Goal: Transaction & Acquisition: Book appointment/travel/reservation

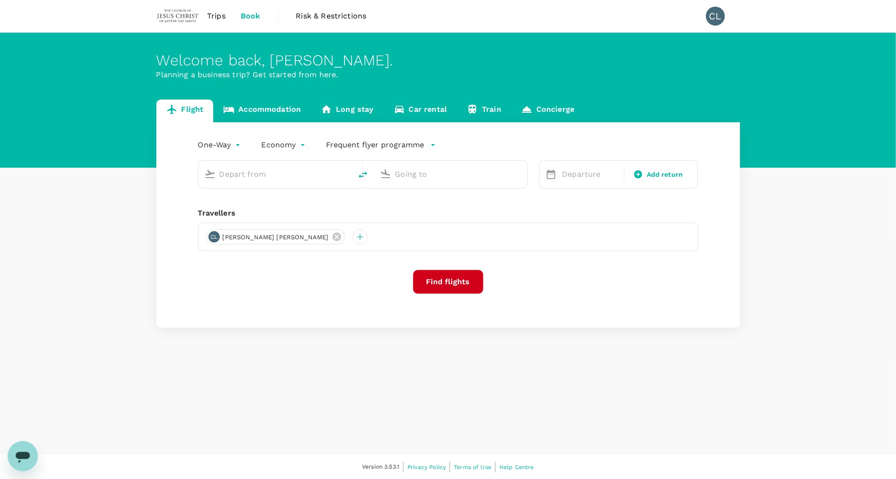
type input "roundtrip"
type input "Kuala Lumpur Intl ([GEOGRAPHIC_DATA])"
type input "[GEOGRAPHIC_DATA], [GEOGRAPHIC_DATA] (any)"
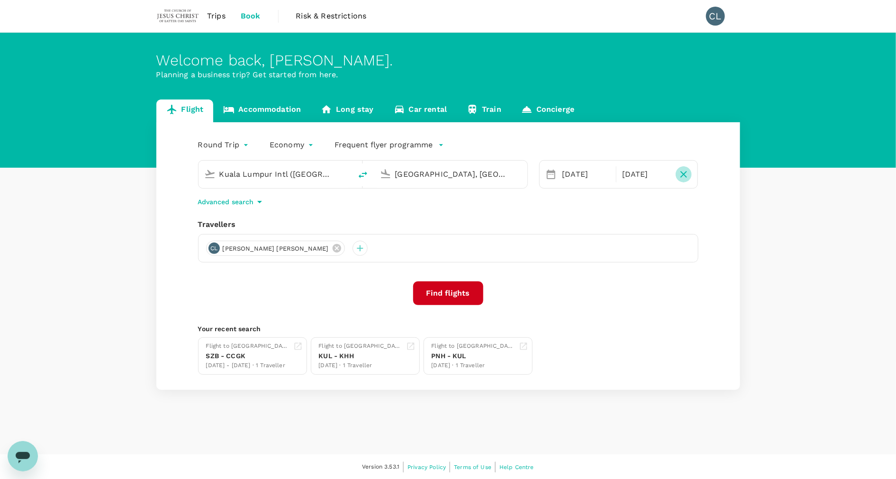
click at [686, 180] on icon "button" at bounding box center [683, 174] width 11 height 11
click at [657, 179] on span "Add return" at bounding box center [665, 175] width 37 height 10
type input "roundtrip"
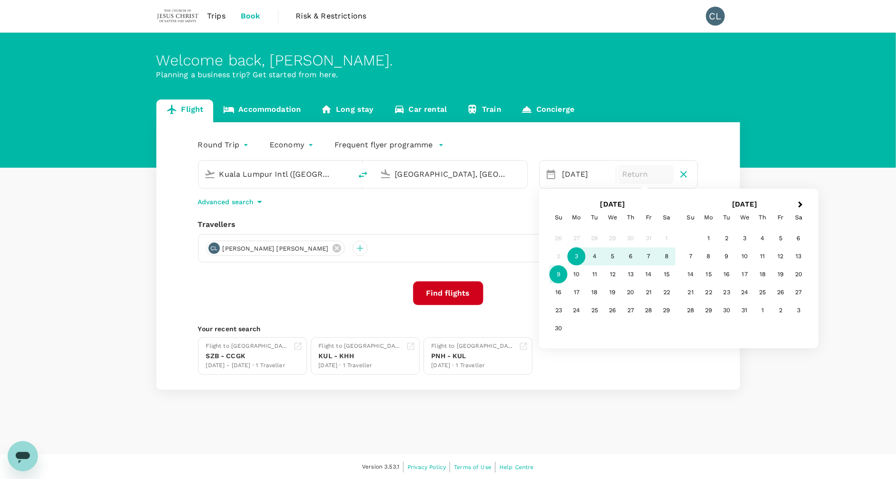
click at [565, 273] on div "9" at bounding box center [559, 275] width 18 height 18
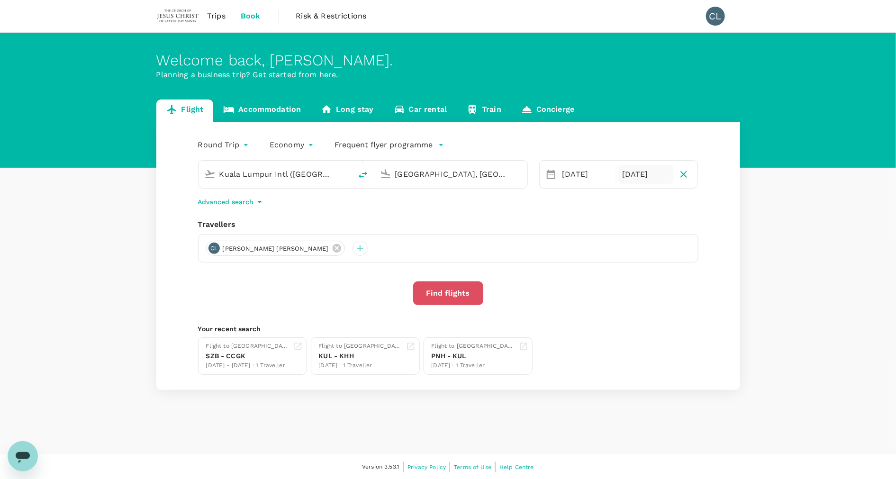
click at [464, 286] on button "Find flights" at bounding box center [448, 294] width 70 height 24
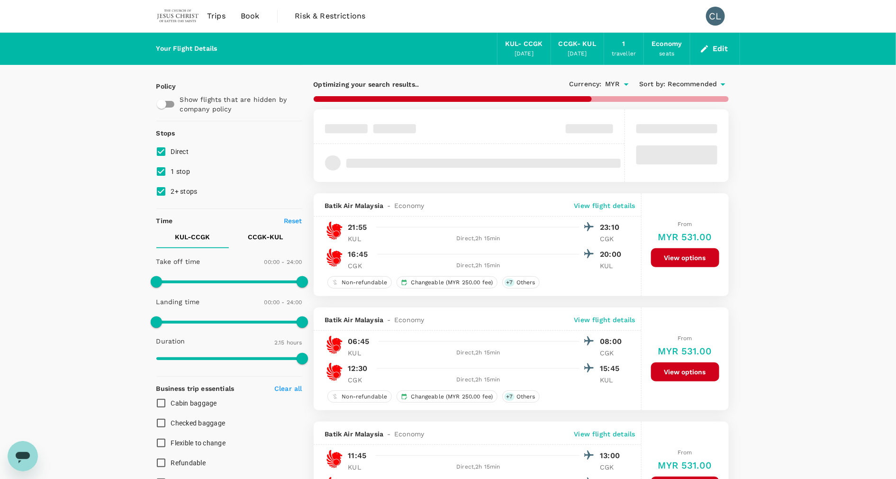
click at [159, 168] on input "1 stop" at bounding box center [161, 172] width 20 height 20
checkbox input "false"
click at [162, 187] on input "2+ stops" at bounding box center [161, 192] width 20 height 20
checkbox input "false"
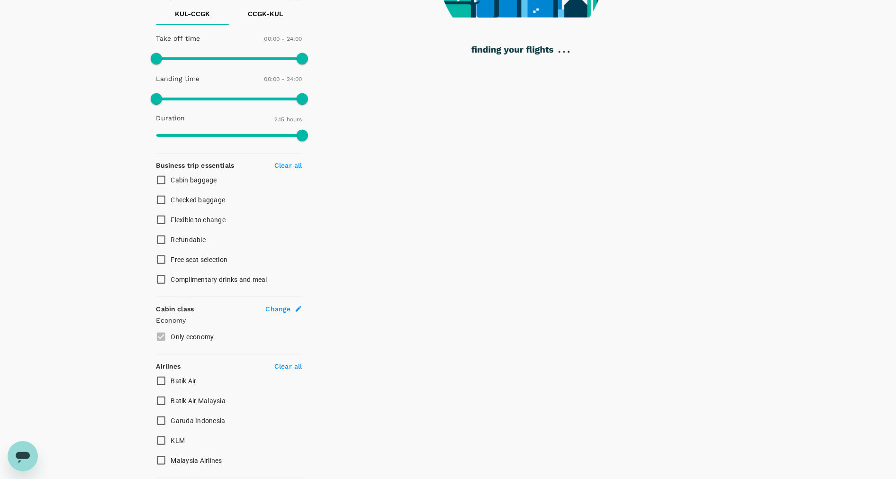
scroll to position [142, 0]
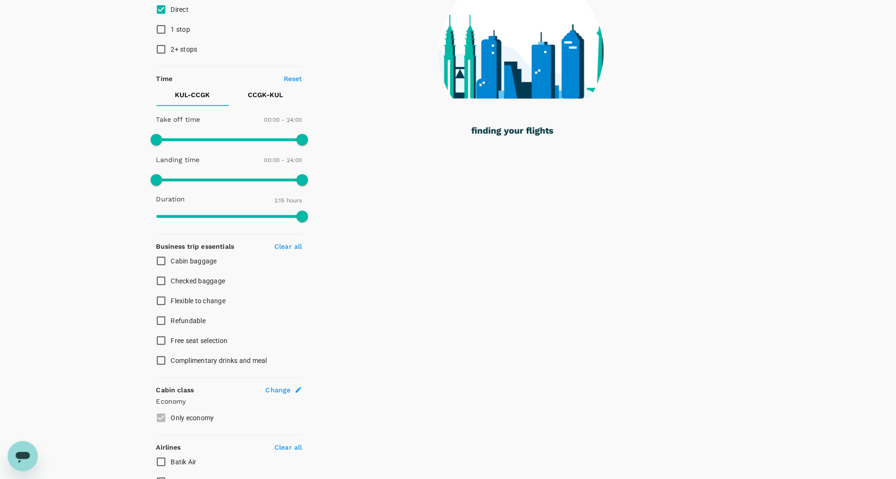
type input "355"
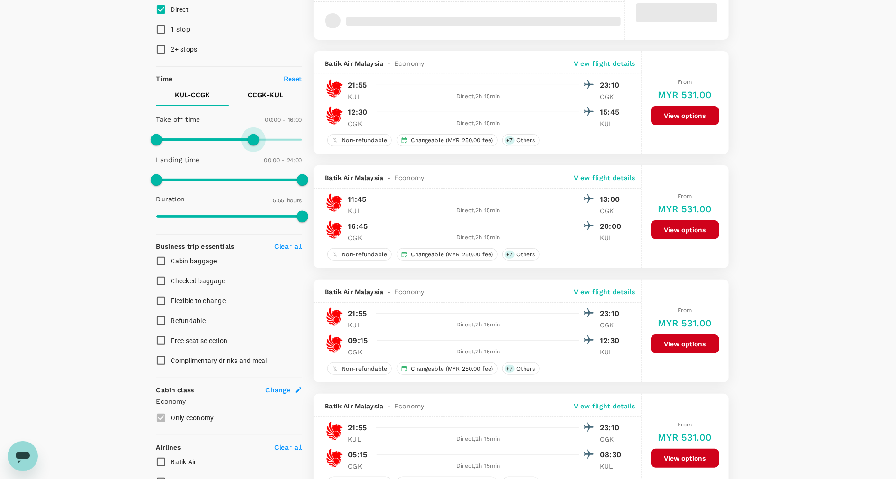
drag, startPoint x: 304, startPoint y: 139, endPoint x: 251, endPoint y: 155, distance: 54.9
click at [252, 155] on div "Take off time 00:00 - 16:00 Landing time 00:00 - 24:00 Duration 5.55 hours" at bounding box center [228, 168] width 150 height 117
type input "930"
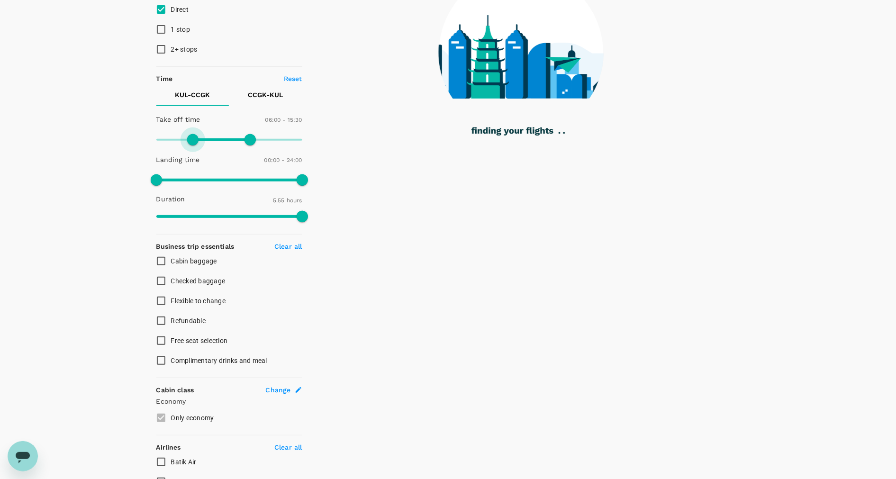
type input "450"
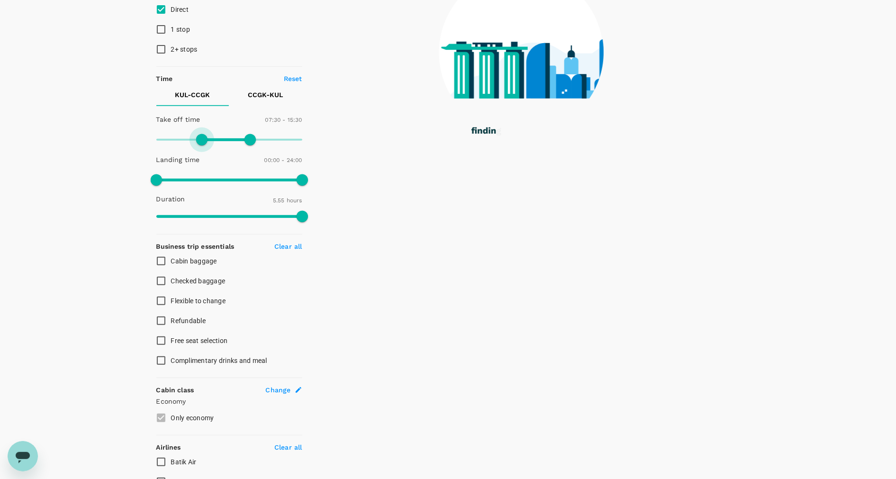
drag, startPoint x: 155, startPoint y: 139, endPoint x: 201, endPoint y: 140, distance: 46.0
click at [201, 140] on span at bounding box center [201, 139] width 11 height 11
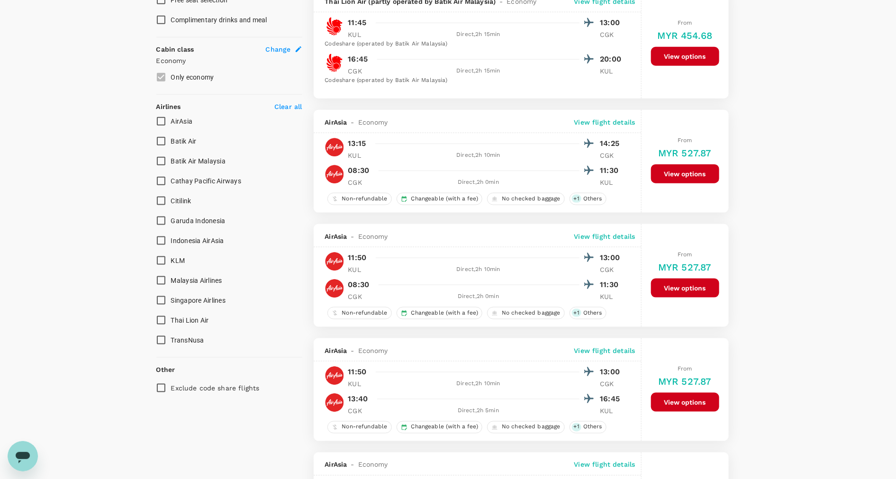
scroll to position [498, 0]
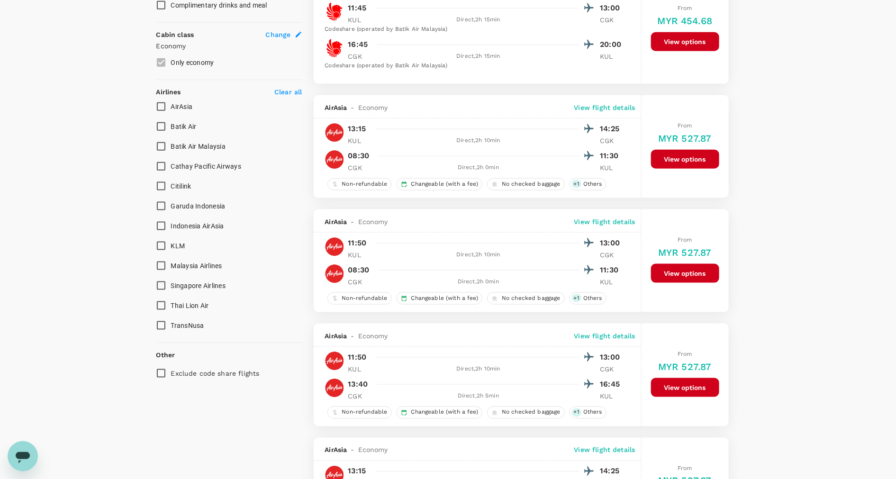
click at [162, 267] on input "Malaysia Airlines" at bounding box center [161, 266] width 20 height 20
checkbox input "true"
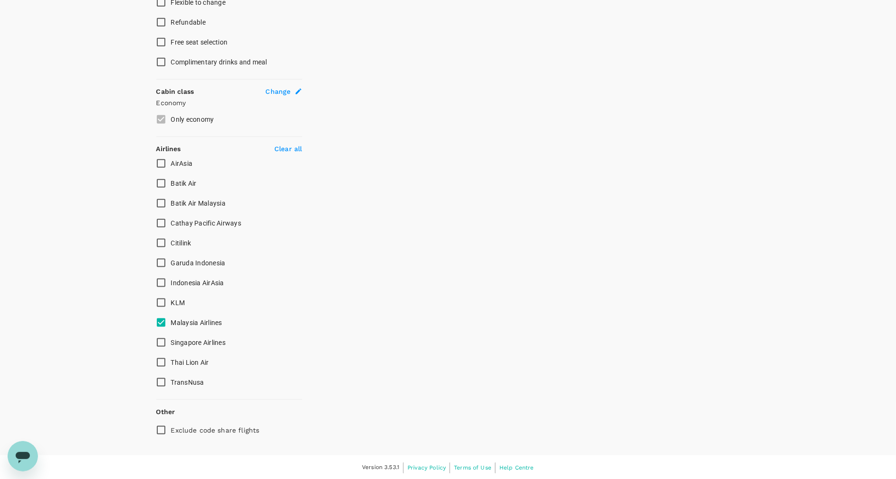
click at [160, 182] on input "Batik Air" at bounding box center [161, 183] width 20 height 20
checkbox input "true"
click at [159, 202] on input "Batik Air Malaysia" at bounding box center [161, 203] width 20 height 20
checkbox input "true"
click at [159, 301] on input "KLM" at bounding box center [161, 303] width 20 height 20
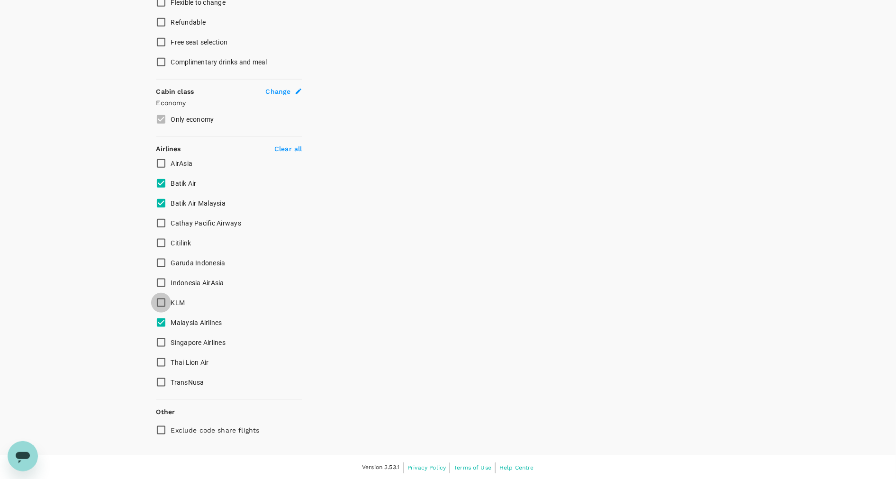
checkbox input "true"
click at [162, 360] on input "Thai Lion Air" at bounding box center [161, 363] width 20 height 20
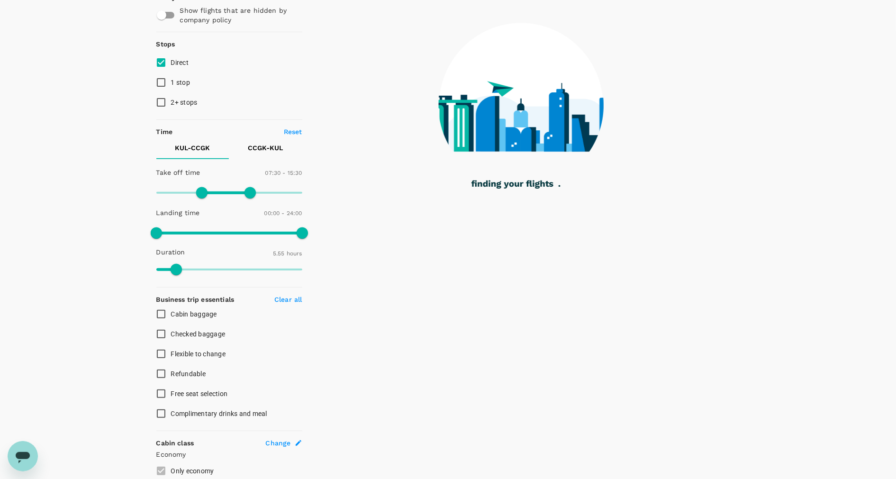
scroll to position [85, 0]
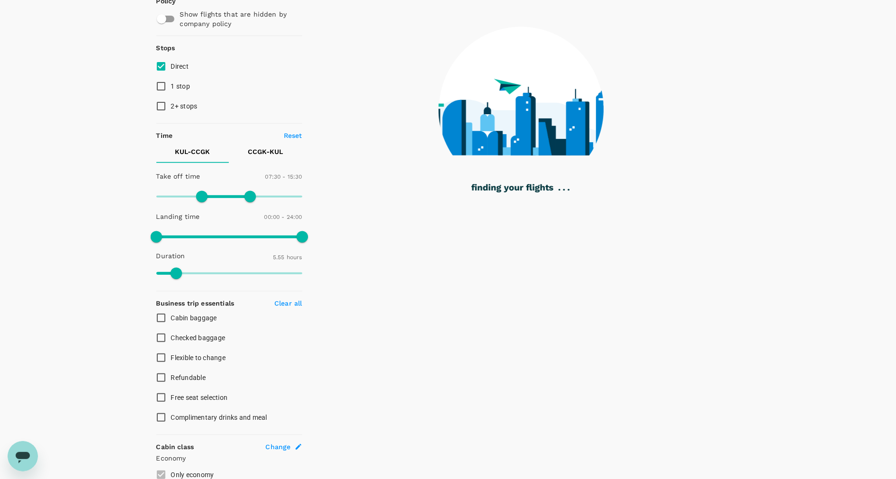
checkbox input "false"
checkbox input "true"
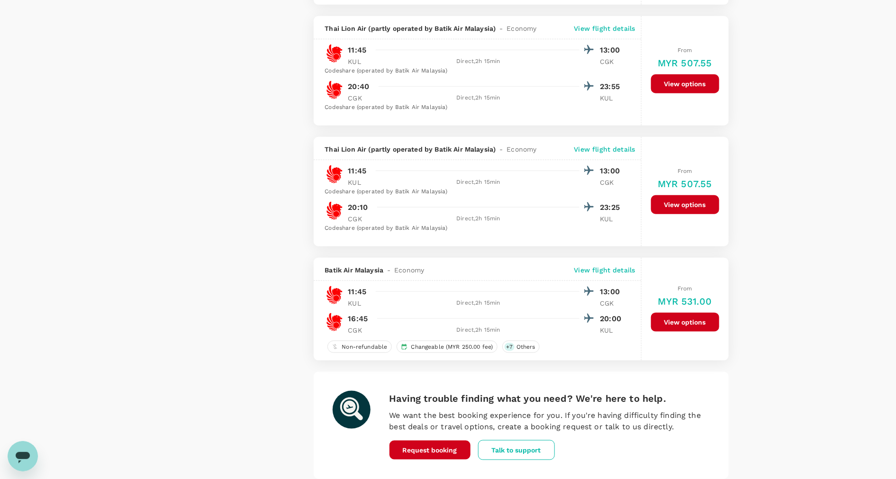
scroll to position [2223, 0]
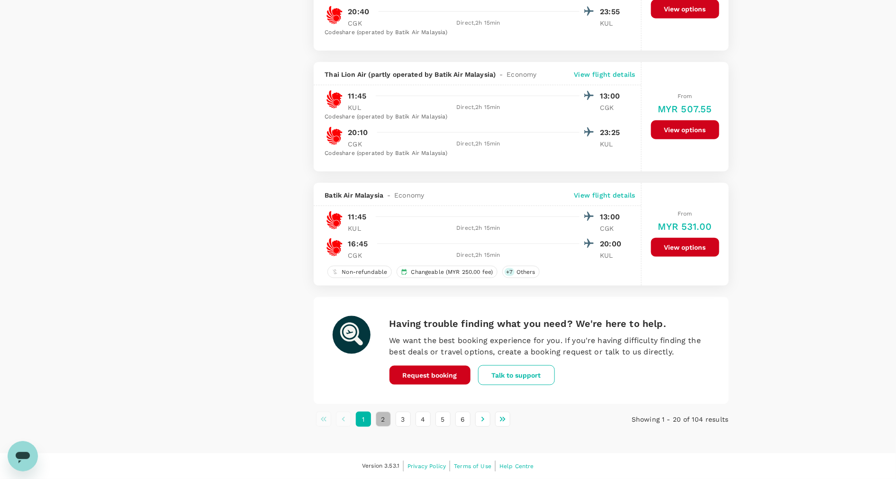
click at [381, 422] on button "2" at bounding box center [383, 419] width 15 height 15
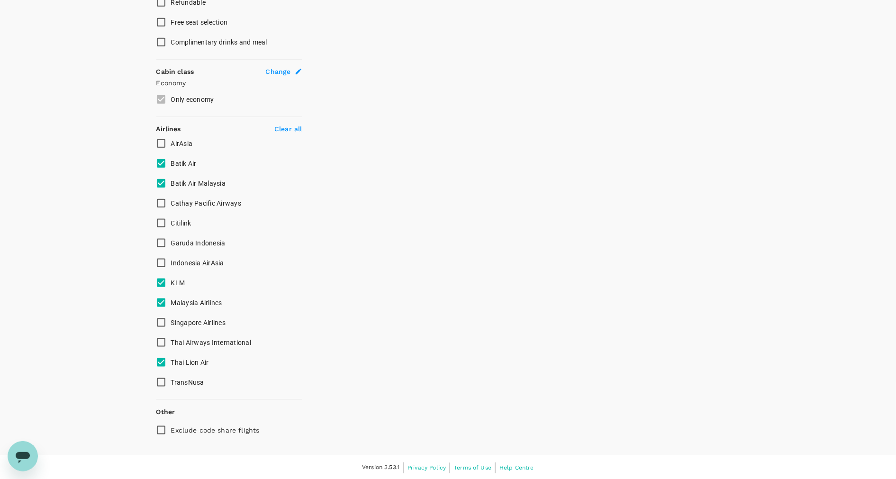
scroll to position [0, 0]
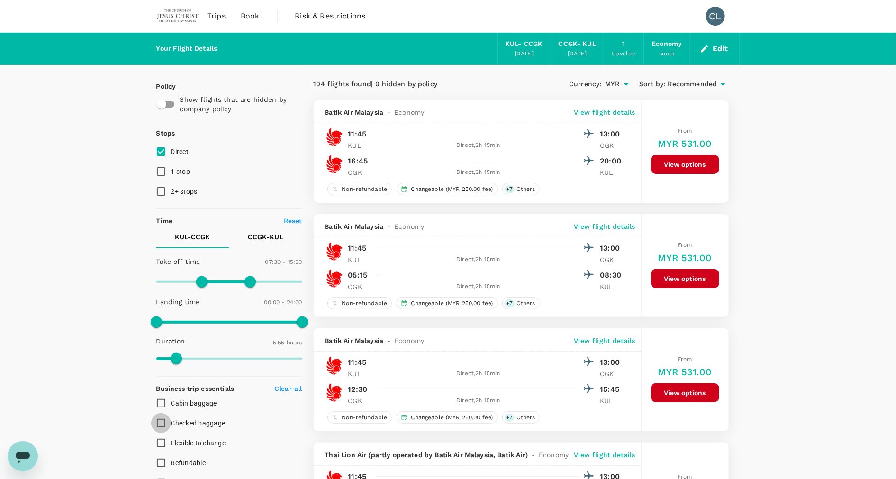
click at [161, 421] on input "Checked baggage" at bounding box center [161, 423] width 20 height 20
checkbox input "true"
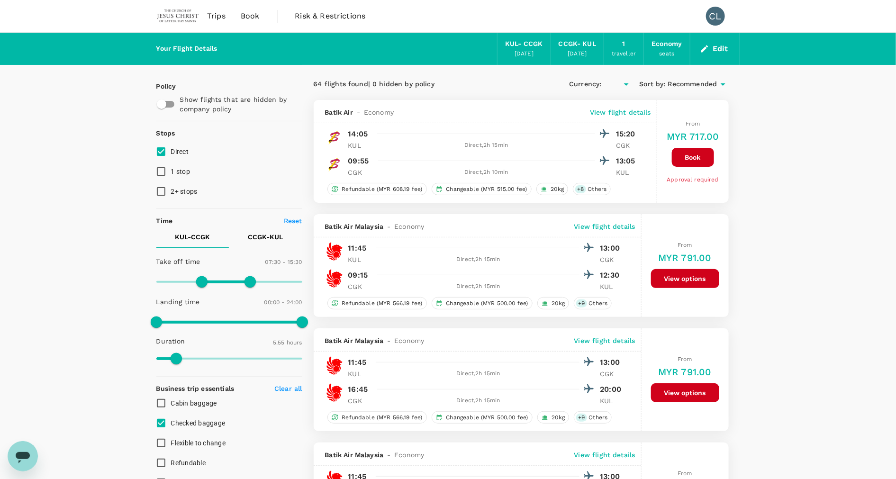
type input "MYR"
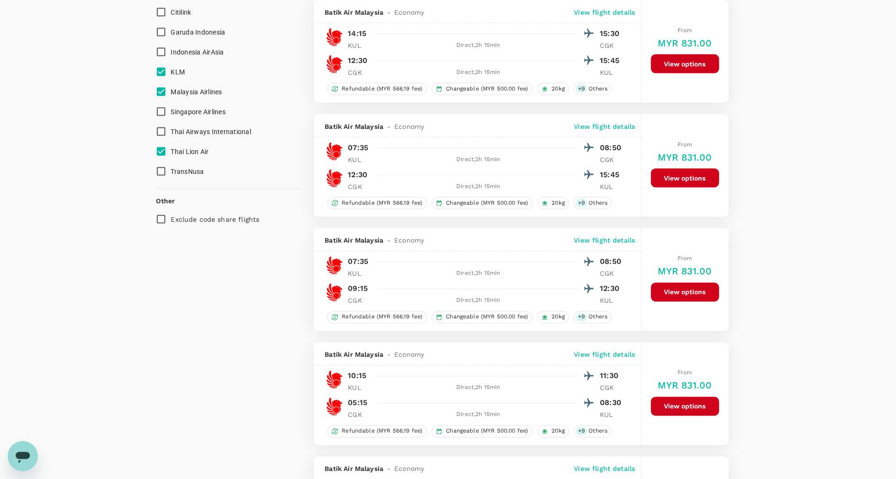
scroll to position [245, 0]
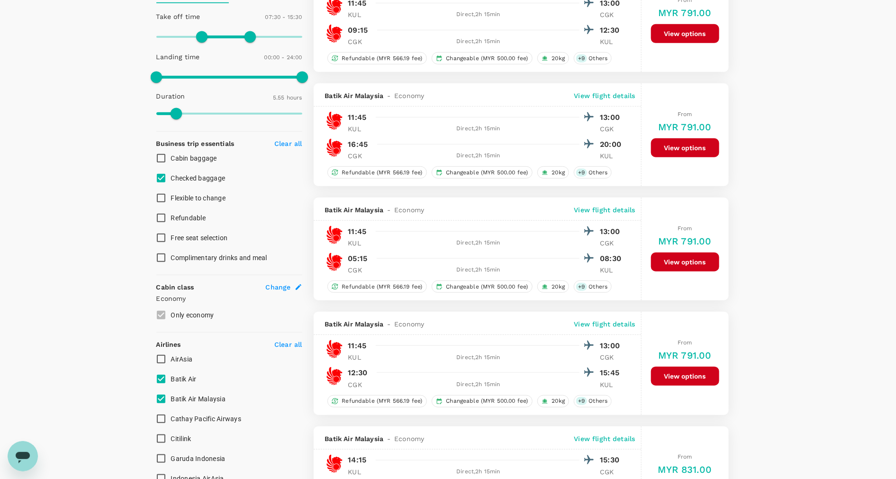
click at [156, 175] on input "Checked baggage" at bounding box center [161, 178] width 20 height 20
checkbox input "false"
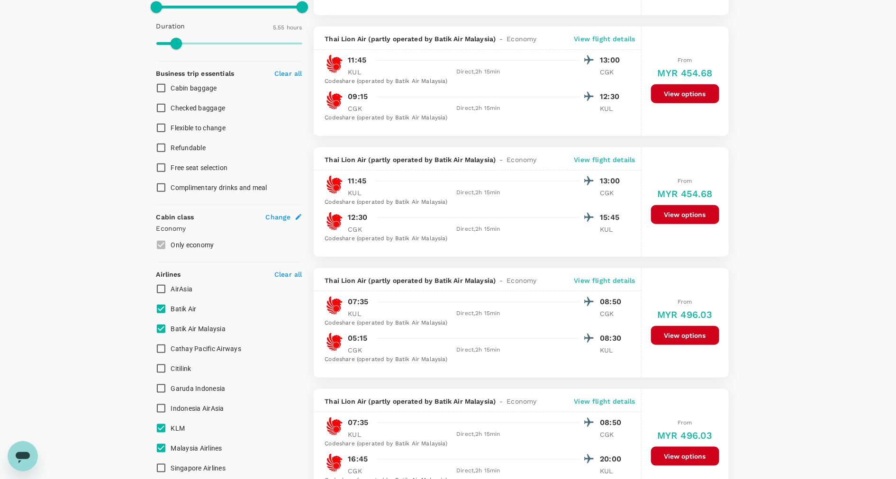
scroll to position [316, 0]
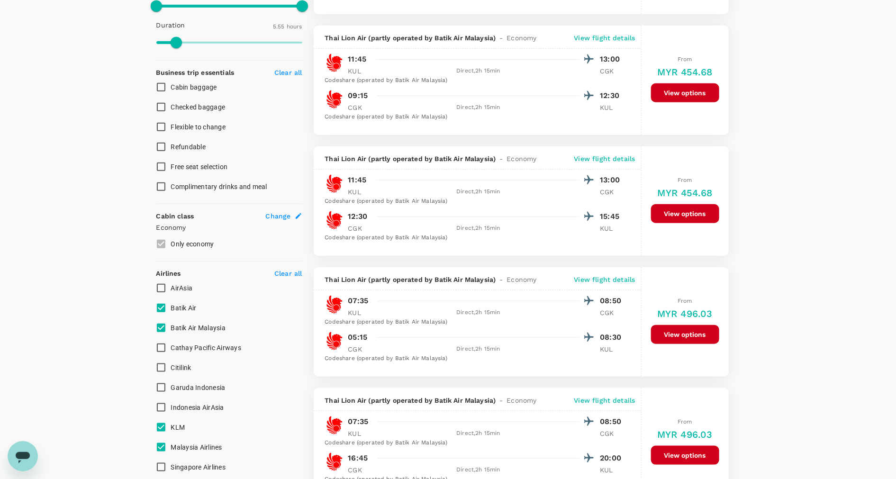
click at [165, 307] on input "Batik Air" at bounding box center [161, 308] width 20 height 20
checkbox input "false"
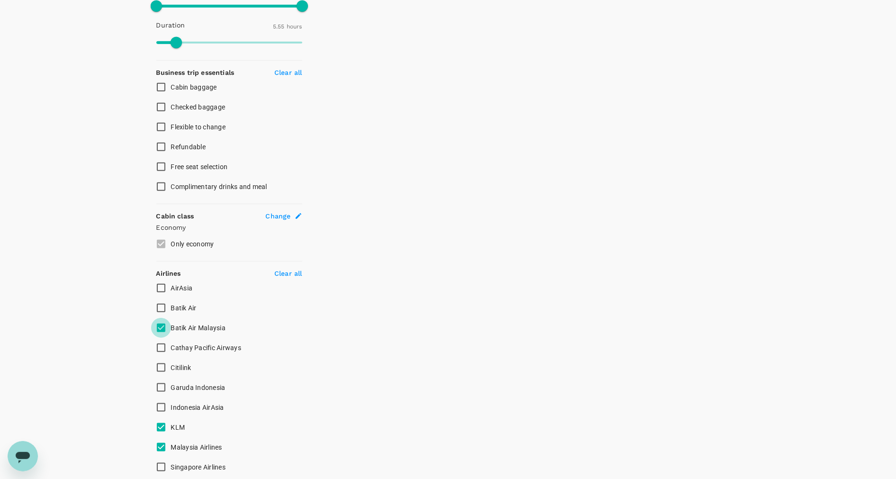
click at [161, 326] on input "Batik Air Malaysia" at bounding box center [161, 328] width 20 height 20
checkbox input "false"
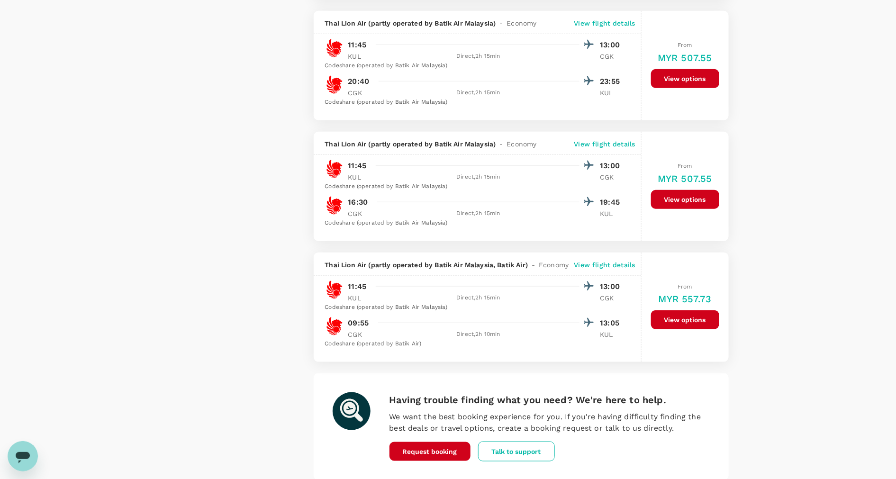
scroll to position [2230, 0]
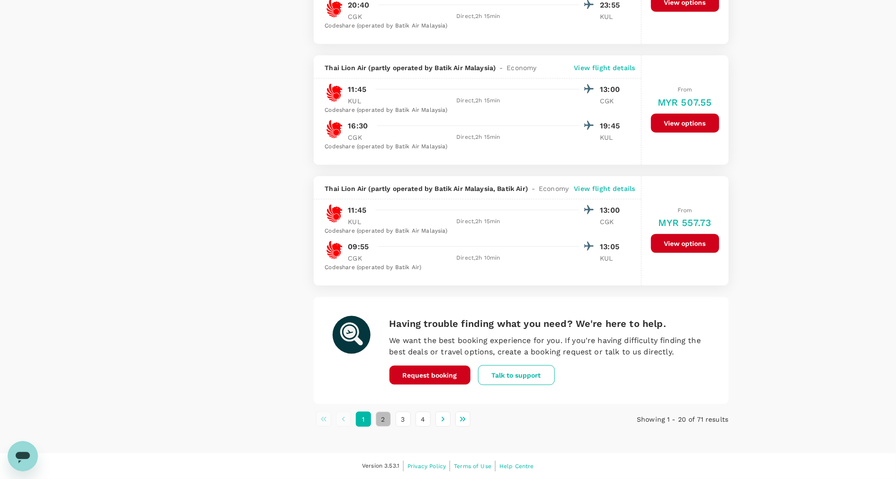
click at [382, 420] on button "2" at bounding box center [383, 419] width 15 height 15
click at [403, 417] on button "3" at bounding box center [403, 419] width 15 height 15
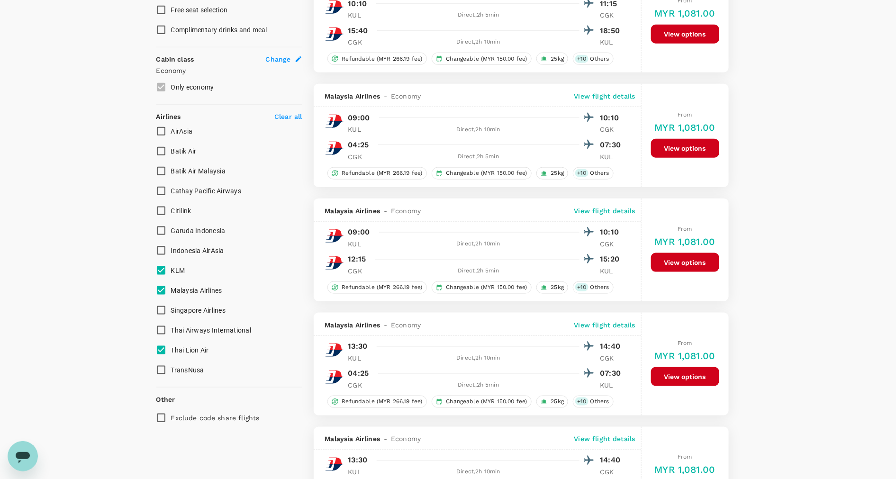
scroll to position [498, 0]
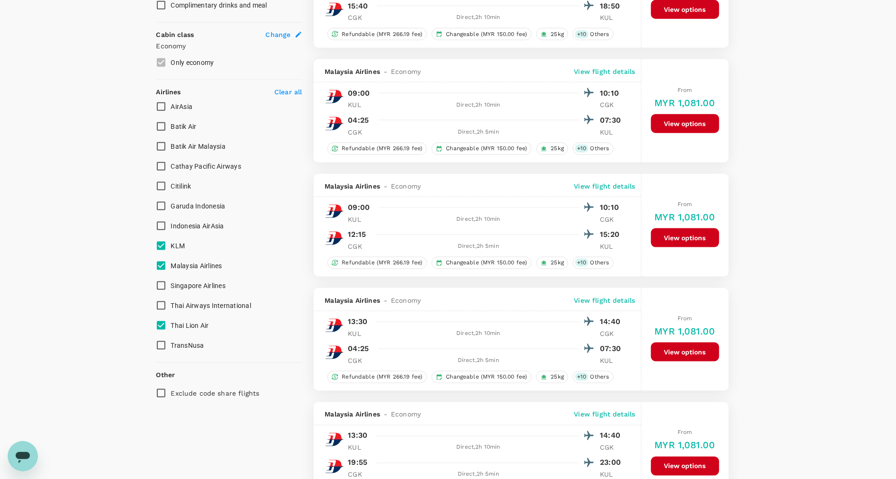
click at [16, 465] on div "Open messaging window" at bounding box center [23, 456] width 28 height 28
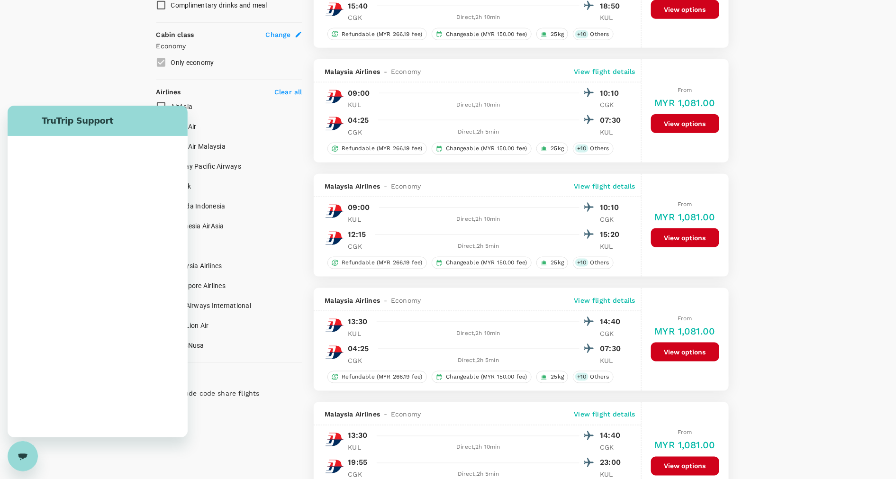
scroll to position [0, 0]
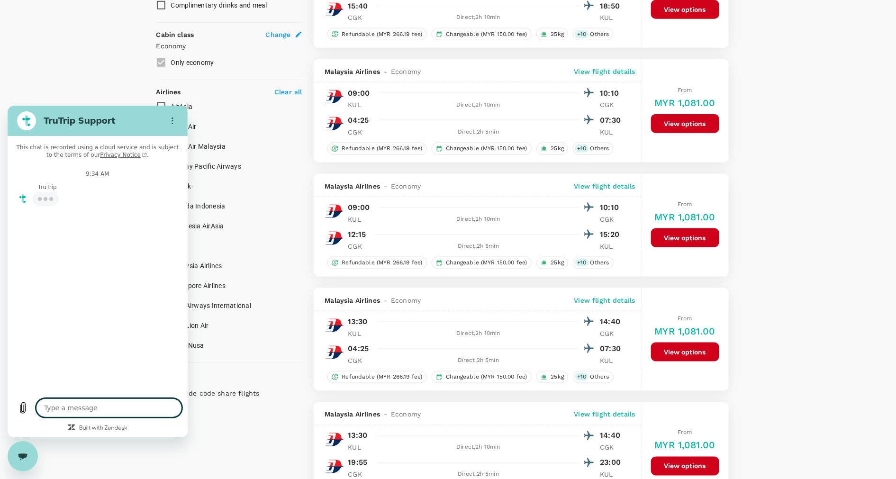
click at [140, 399] on textarea at bounding box center [109, 407] width 146 height 19
type textarea "x"
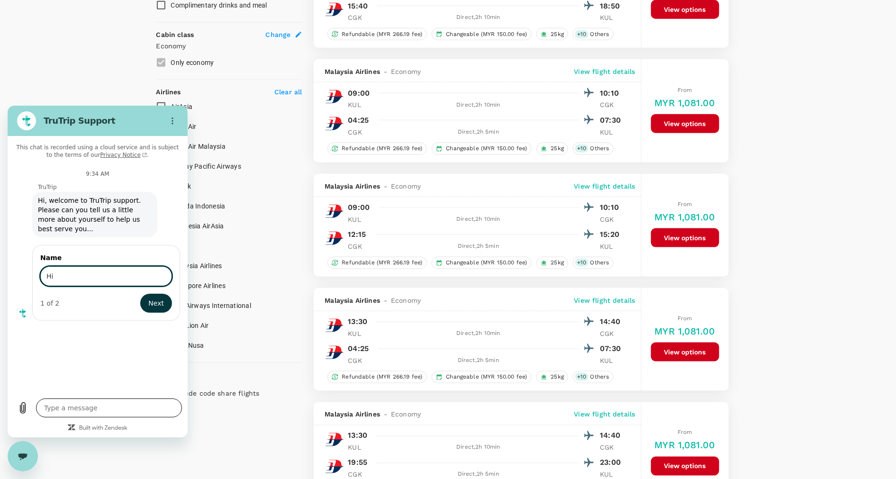
type input "H"
type input "ChenYing"
click at [140, 293] on button "Next" at bounding box center [156, 302] width 32 height 19
type textarea "x"
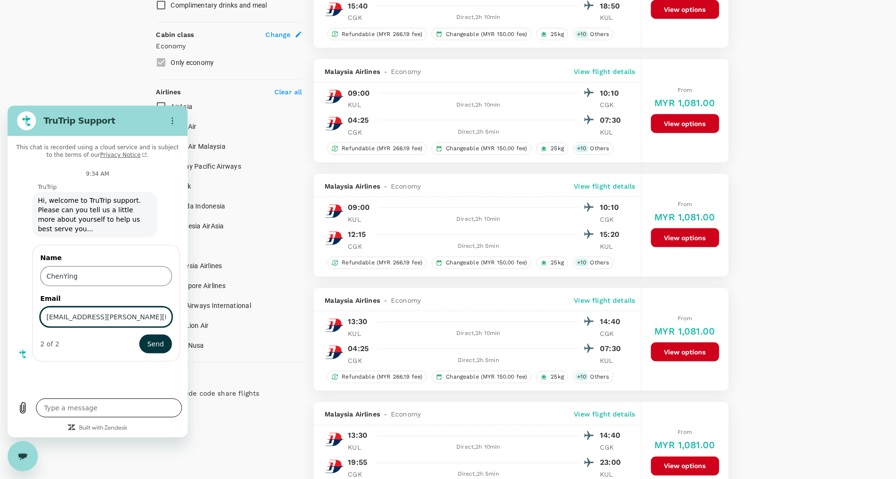
type input "[EMAIL_ADDRESS][PERSON_NAME][DOMAIN_NAME]"
click at [139, 334] on button "Send" at bounding box center [155, 343] width 33 height 19
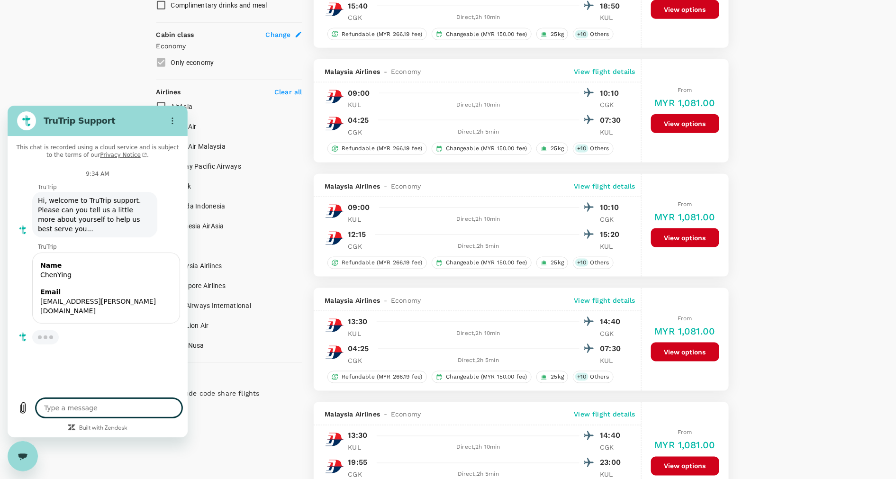
type textarea "x"
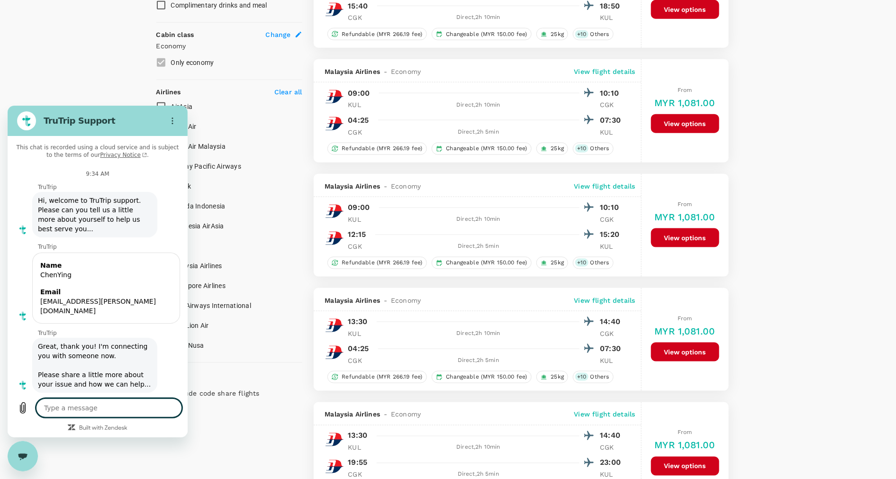
type textarea "I"
type textarea "x"
type textarea "I"
type textarea "x"
type textarea "I f"
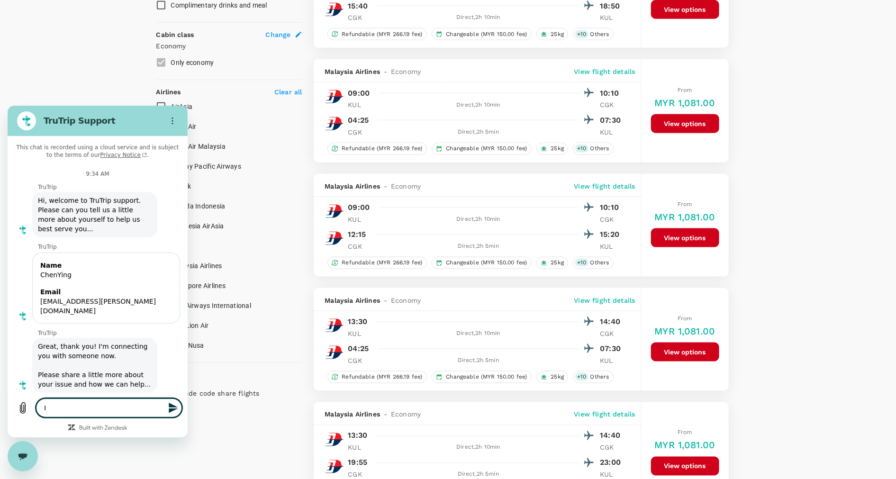
type textarea "x"
type textarea "I fo"
type textarea "x"
type textarea "I fou"
type textarea "x"
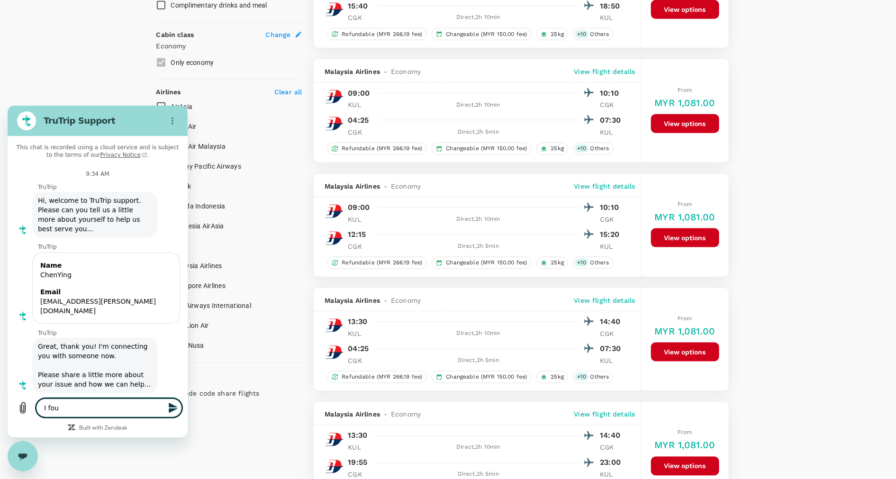
type textarea "I foun"
type textarea "x"
type textarea "I foung"
type textarea "x"
type textarea "I foung"
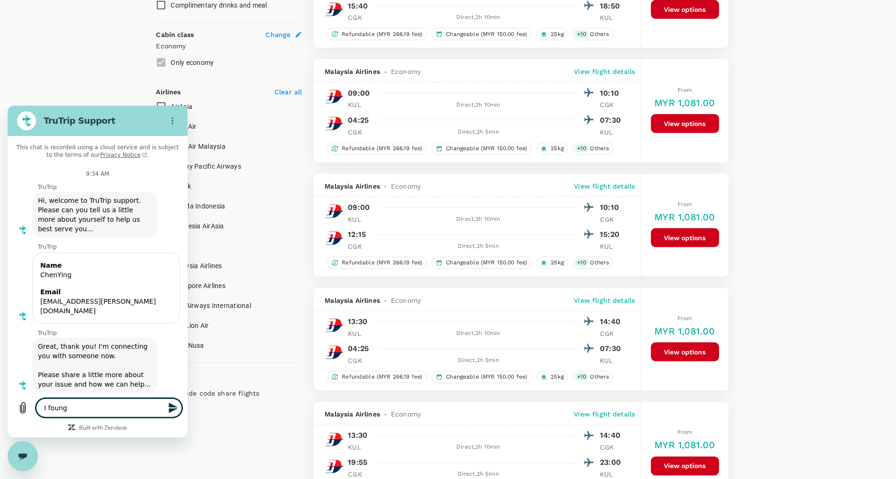
type textarea "x"
type textarea "I foung"
type textarea "x"
type textarea "I foun"
type textarea "x"
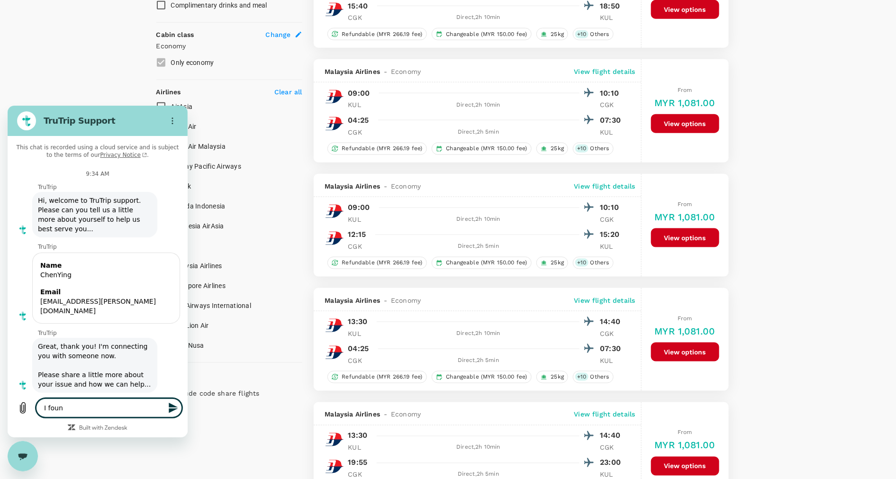
type textarea "I found"
type textarea "x"
type textarea "I found"
type textarea "x"
type textarea "I found a"
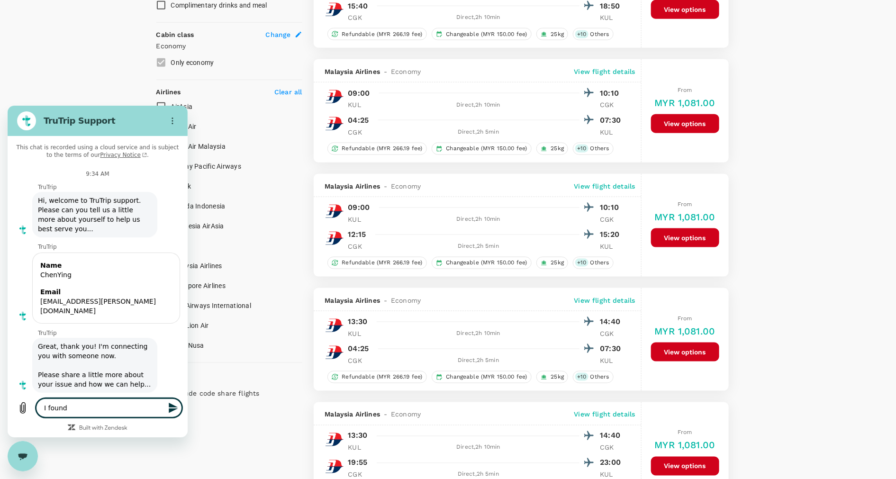
type textarea "x"
type textarea "I found a"
type textarea "x"
type textarea "I found a c"
type textarea "x"
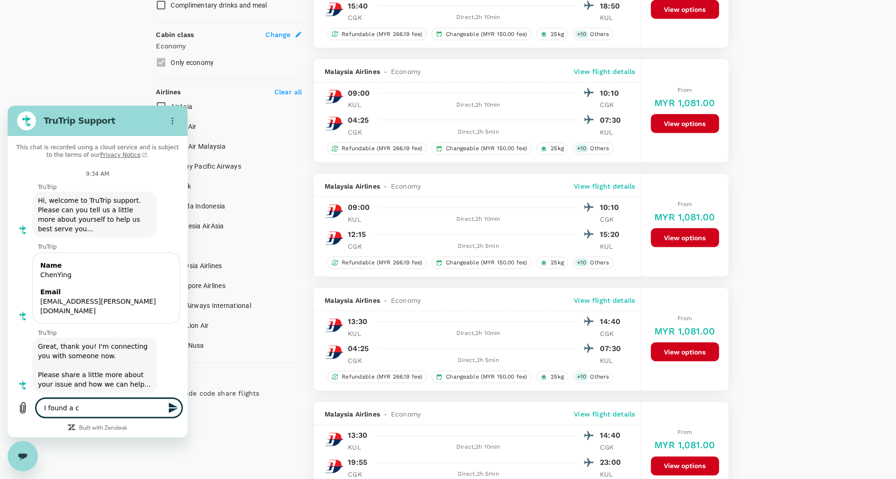
type textarea "I found a ch"
type textarea "x"
type textarea "I found a che"
type textarea "x"
type textarea "I found a chea"
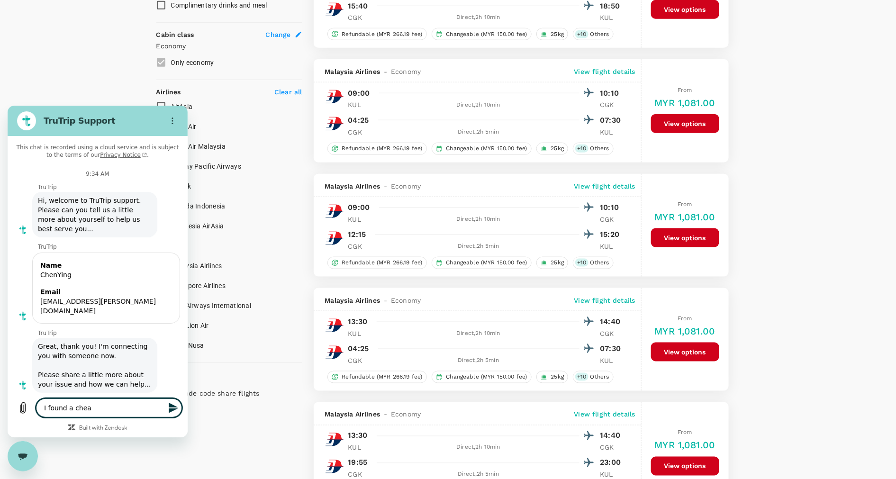
type textarea "x"
type textarea "I found a cheap"
type textarea "x"
type textarea "I found a cheape"
type textarea "x"
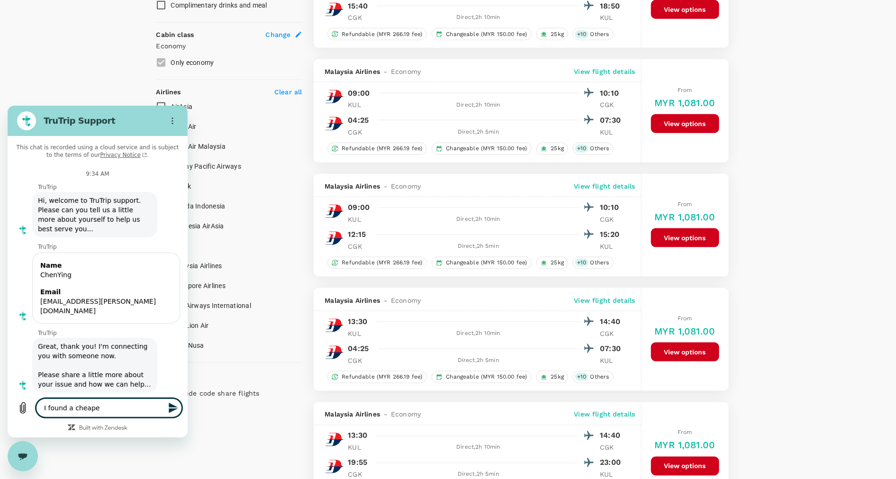
type textarea "I found a cheaper"
type textarea "x"
type textarea "I found a cheaper"
type textarea "x"
type textarea "I found a cheaper p"
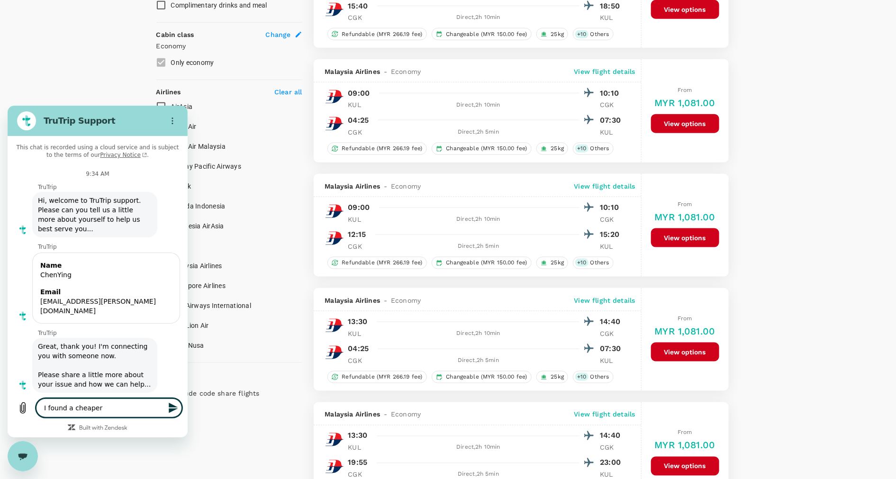
type textarea "x"
type textarea "I found a cheaper pr"
type textarea "x"
type textarea "I found a cheaper pri"
type textarea "x"
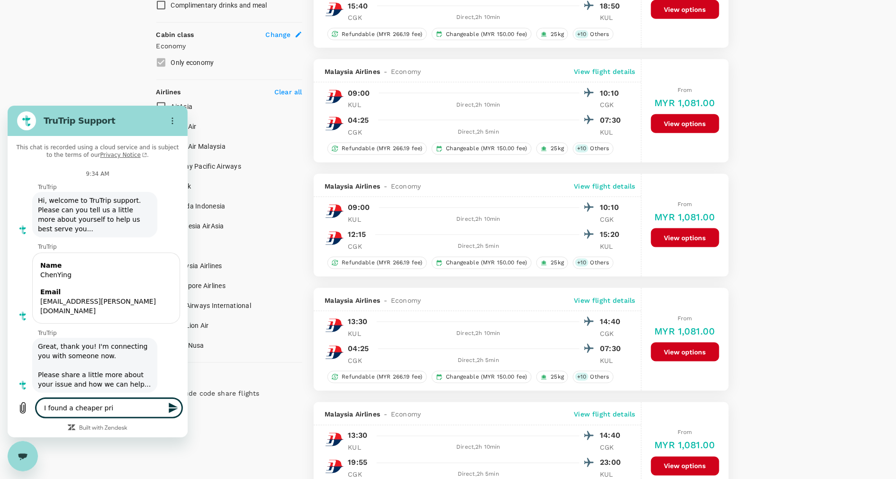
type textarea "I found a cheaper pric"
type textarea "x"
type textarea "I found a cheaper price"
type textarea "x"
type textarea "I found a cheaper price"
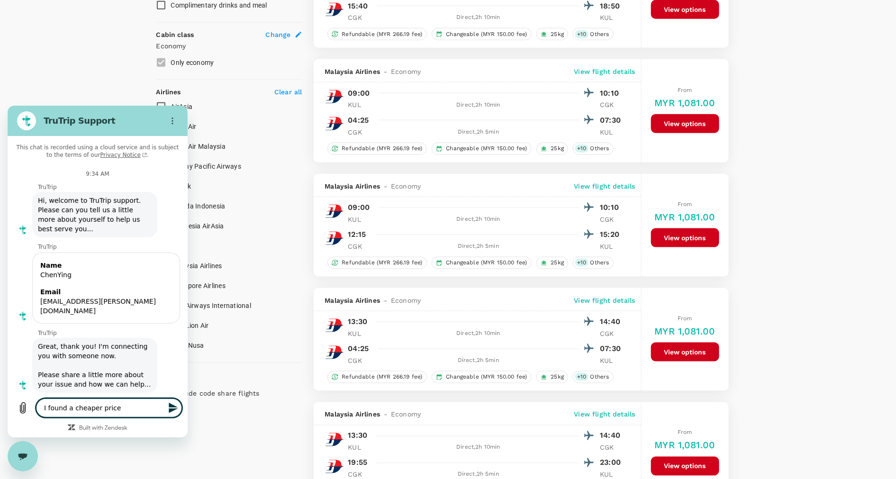
type textarea "x"
type textarea "I found a cheaper price f"
type textarea "x"
type textarea "I found a cheaper price fo"
type textarea "x"
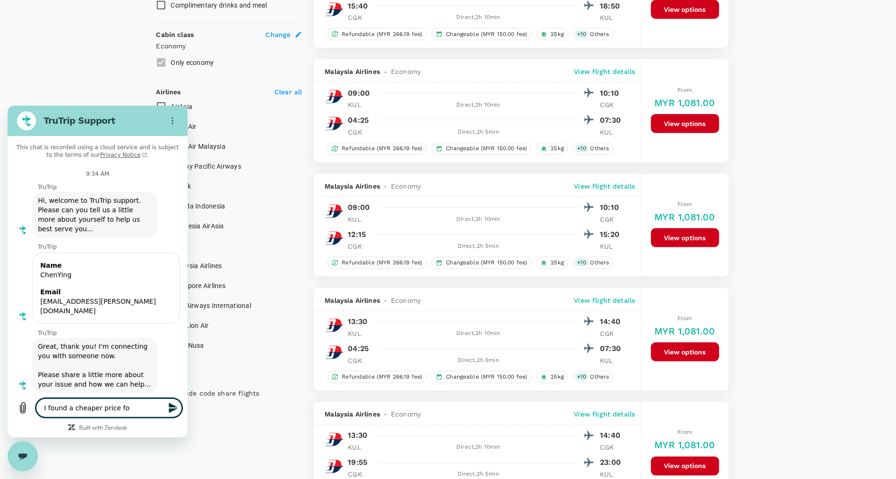
type textarea "I found a cheaper price for"
type textarea "x"
type textarea "I found a cheaper price for"
type textarea "x"
type textarea "I found a cheaper price for t"
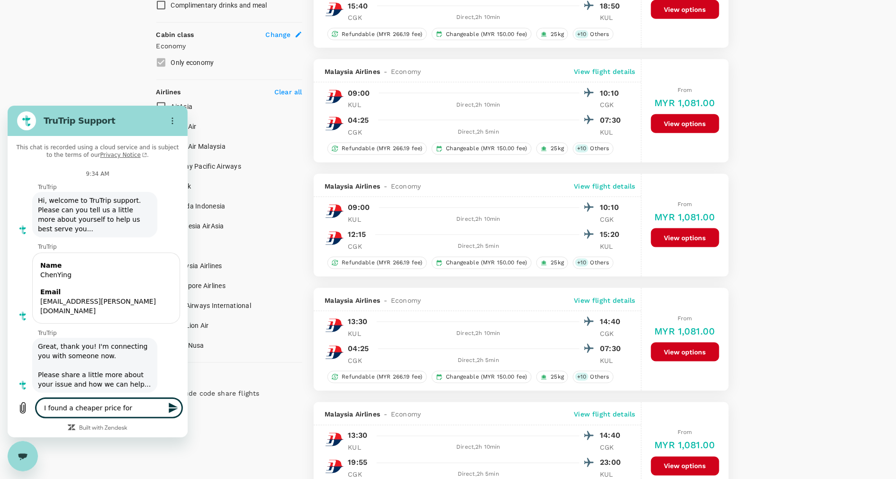
type textarea "x"
type textarea "I found a cheaper price for th"
type textarea "x"
type textarea "I found a cheaper price for the"
type textarea "x"
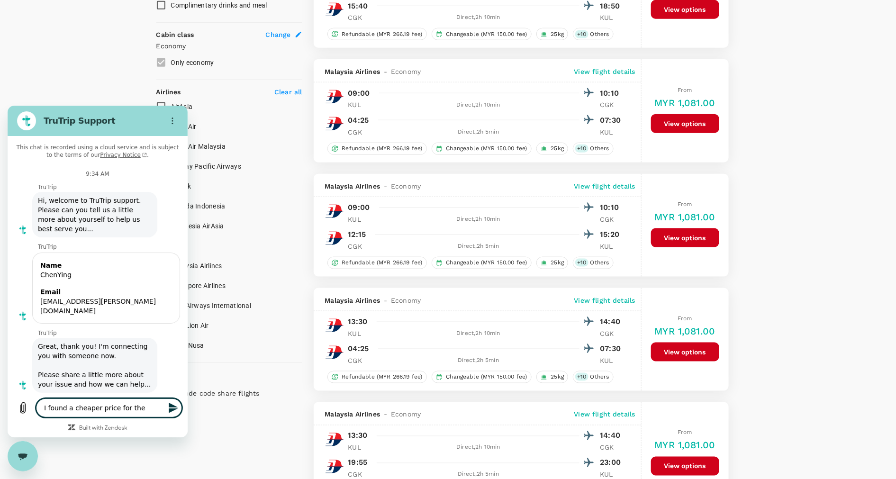
type textarea "I found a cheaper price for the"
type textarea "x"
type textarea "I found a cheaper price for the f"
type textarea "x"
type textarea "I found a cheaper price for the fl"
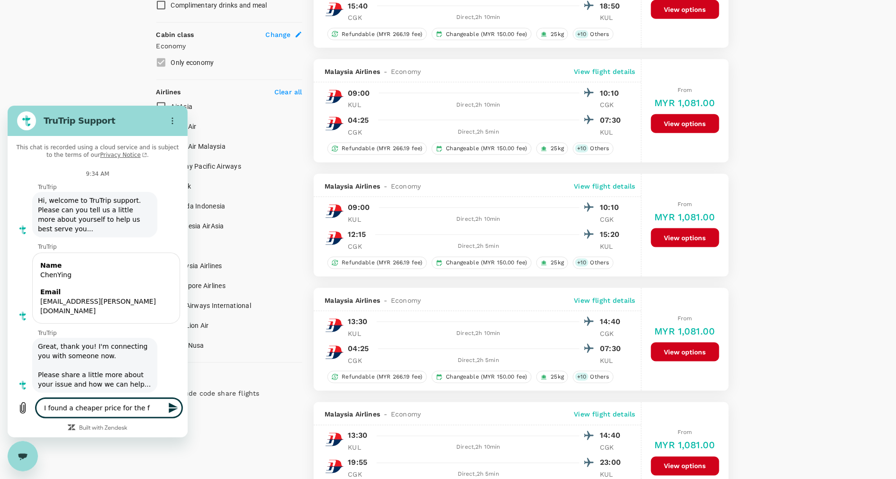
type textarea "x"
type textarea "I found a cheaper price for the fli"
type textarea "x"
type textarea "I found a cheaper price for the flig"
type textarea "x"
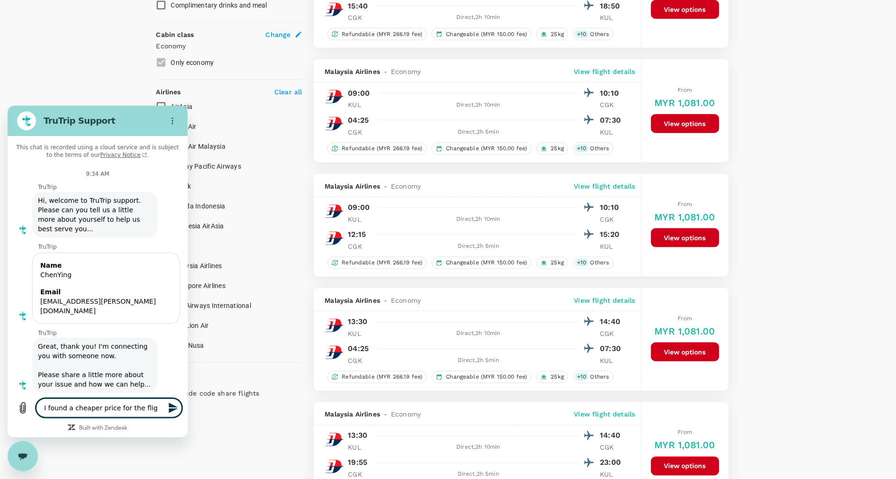
type textarea "I found a cheaper price for the fligh"
type textarea "x"
type textarea "I found a cheaper price for the flight"
type textarea "x"
type textarea "I found a cheaper price for the flight"
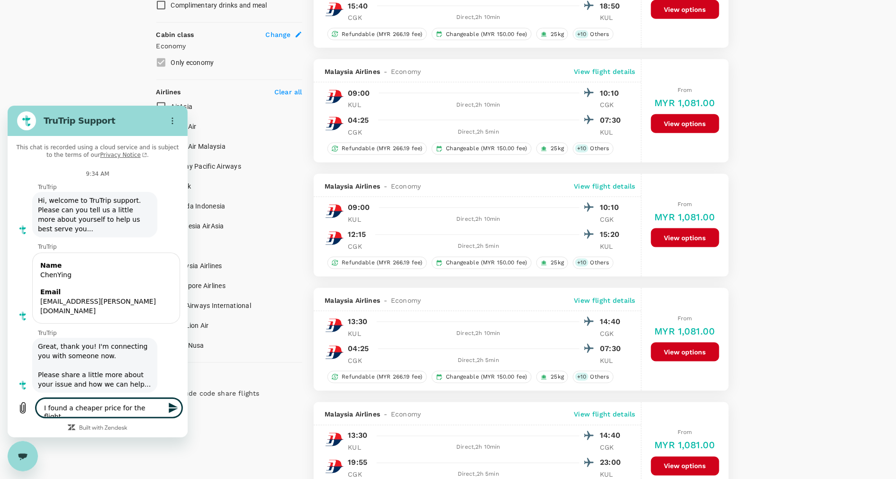
type textarea "x"
type textarea "I found a cheaper price for the flight w"
type textarea "x"
type textarea "I found a cheaper price for the flight"
type textarea "x"
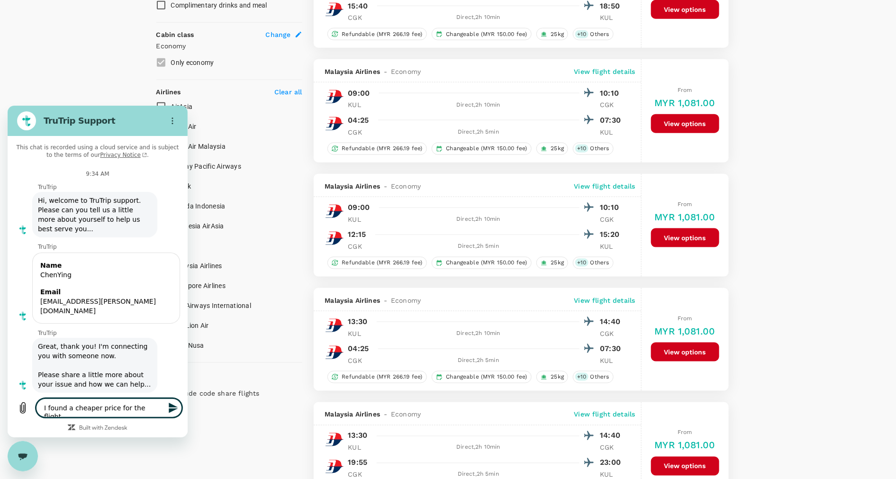
type textarea "I found a cheaper price for the flight I"
type textarea "x"
type textarea "I found a cheaper price for the flight I"
type textarea "x"
type textarea "I found a cheaper price for the flight I w"
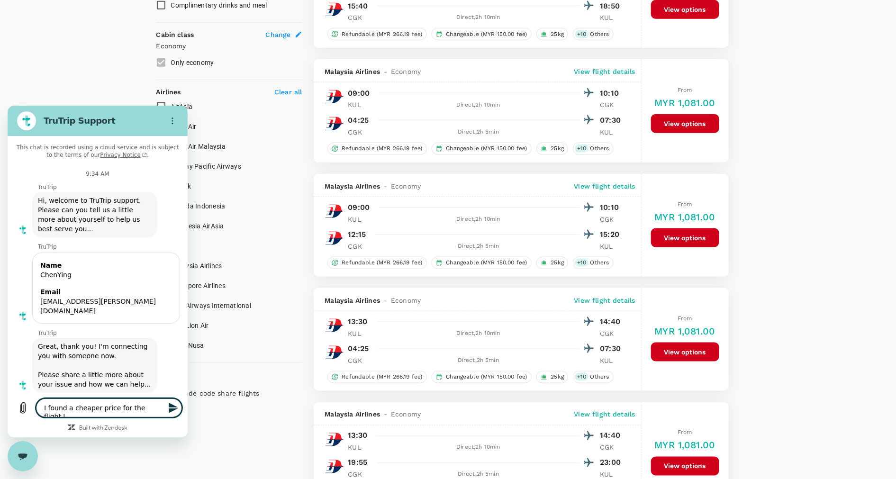
type textarea "x"
type textarea "I found a cheaper price for the flight I [GEOGRAPHIC_DATA]"
type textarea "x"
type textarea "I found a cheaper price for the flight I wan"
type textarea "x"
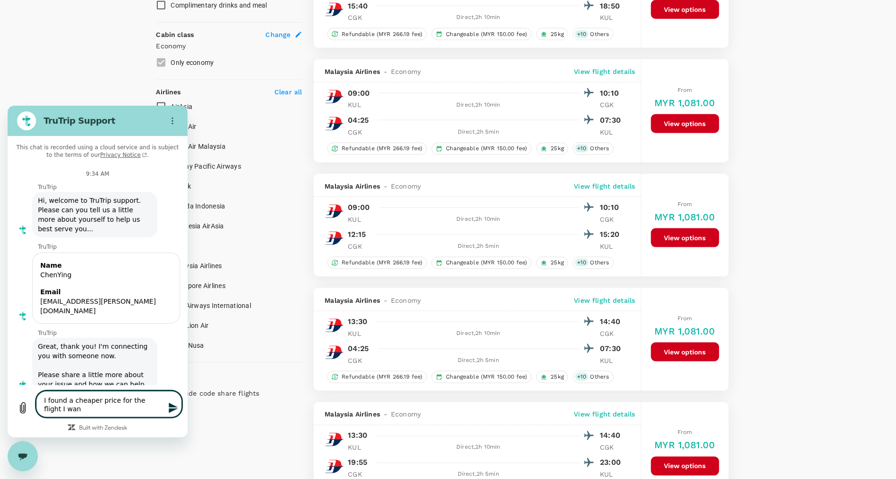
type textarea "I found a cheaper price for the flight I want"
type textarea "x"
type textarea "I found a cheaper price for the flight I want"
type textarea "x"
type textarea "I found a cheaper price for the flight I want C"
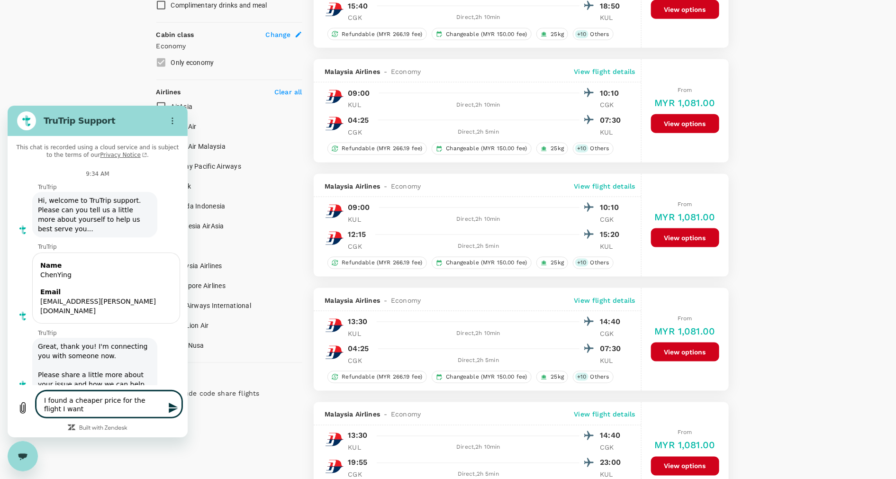
type textarea "x"
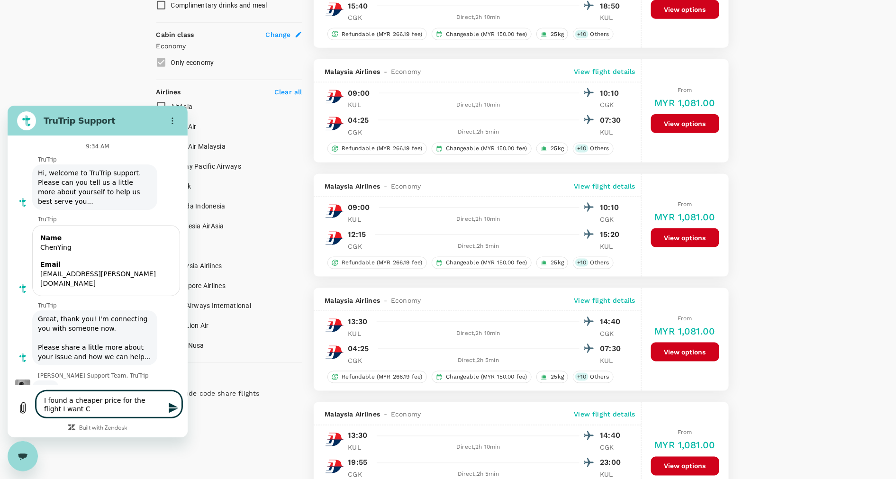
type textarea "I found a cheaper price for the flight I want Ca"
type textarea "x"
type textarea "I found a cheaper price for the flight I want Can"
type textarea "x"
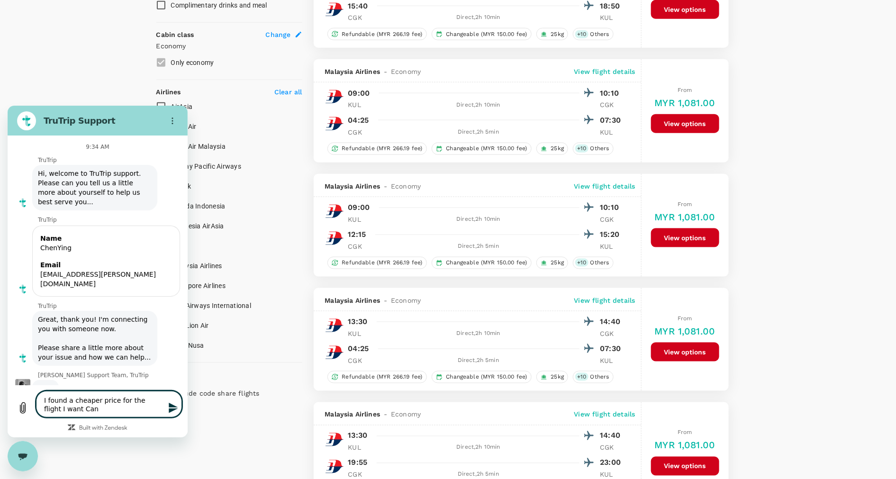
type textarea "I found a cheaper price for the flight I want Can"
type textarea "x"
type textarea "I found a cheaper price for the flight I want Can"
type textarea "x"
type textarea "I found a cheaper price for the flight I want Ca"
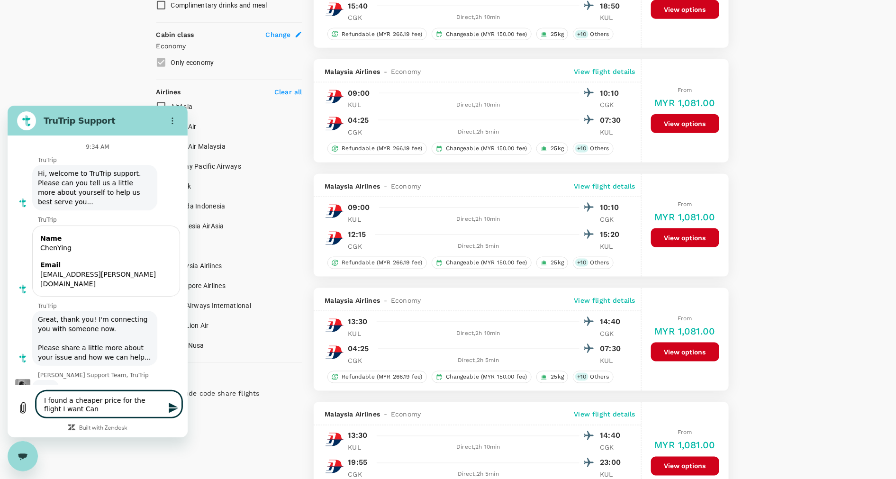
type textarea "x"
type textarea "I found a cheaper price for the flight I want C"
type textarea "x"
type textarea "I found a cheaper price for the flight I want"
type textarea "x"
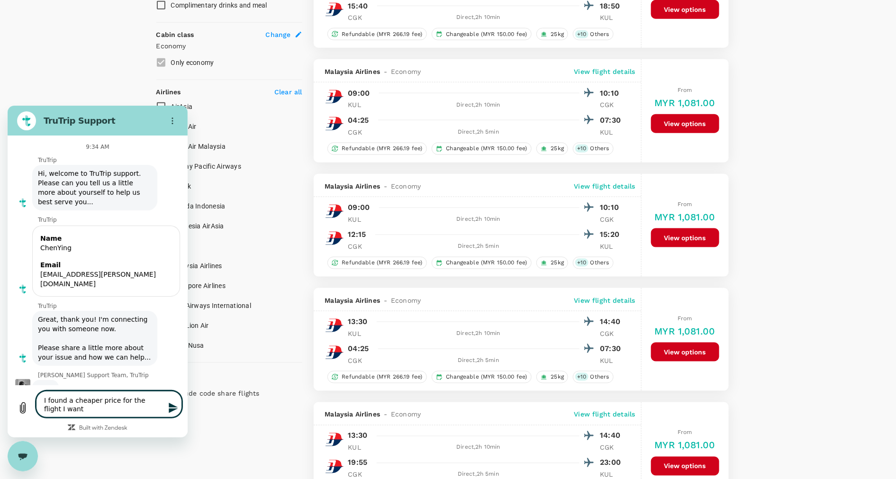
type textarea "I found a cheaper price for the flight I want"
type textarea "x"
type textarea "I found a cheaper price for the flight I want."
type textarea "x"
type textarea "I found a cheaper price for the flight I want."
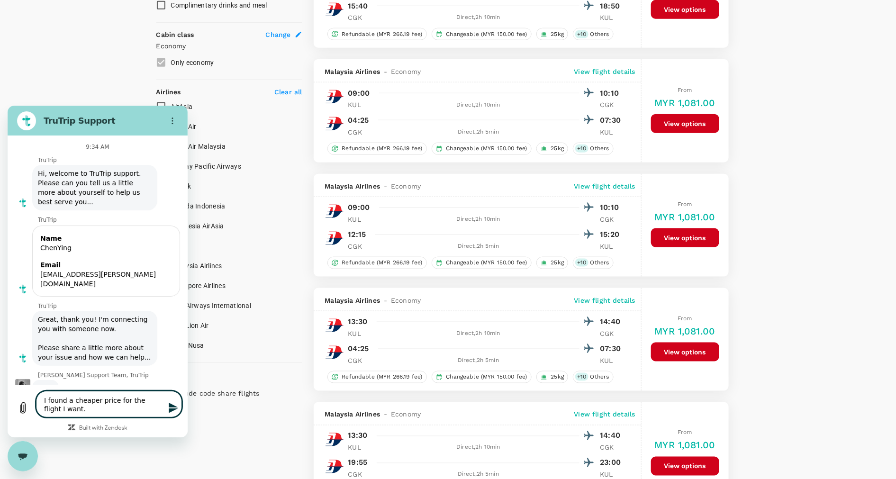
type textarea "x"
type textarea "I found a cheaper price for the flight I want. C"
type textarea "x"
type textarea "I found a cheaper price for the flight I want. Ca"
type textarea "x"
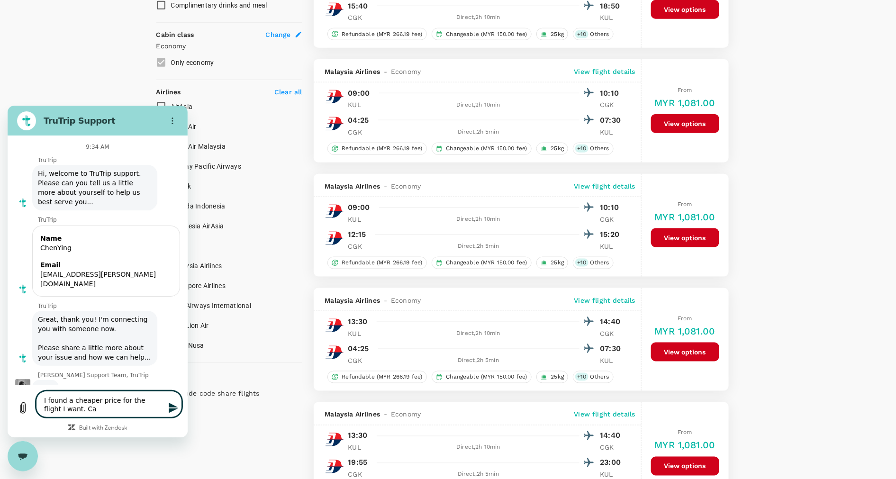
type textarea "I found a cheaper price for the flight I want. Can"
type textarea "x"
type textarea "I found a cheaper price for the flight I want. Can"
type textarea "x"
type textarea "I found a cheaper price for the flight I want. Can y"
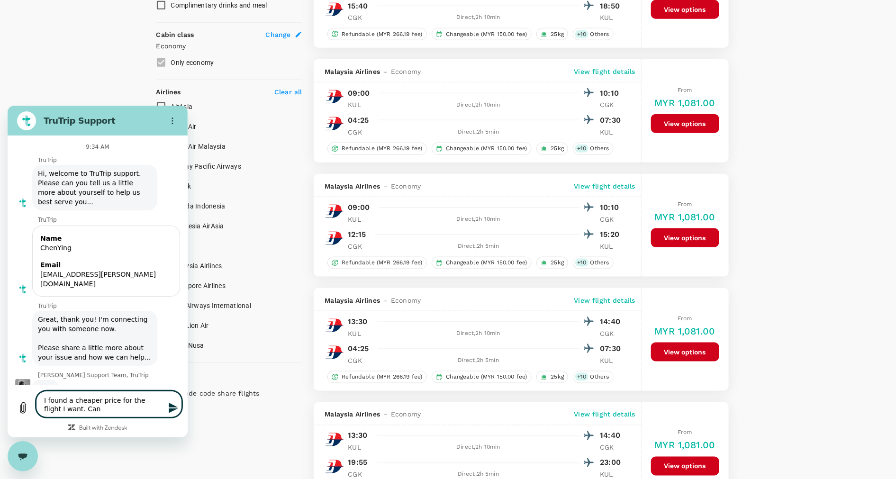
type textarea "x"
type textarea "I found a cheaper price for the flight I want. Can yo"
type textarea "x"
type textarea "I found a cheaper price for the flight I want. Can you"
type textarea "x"
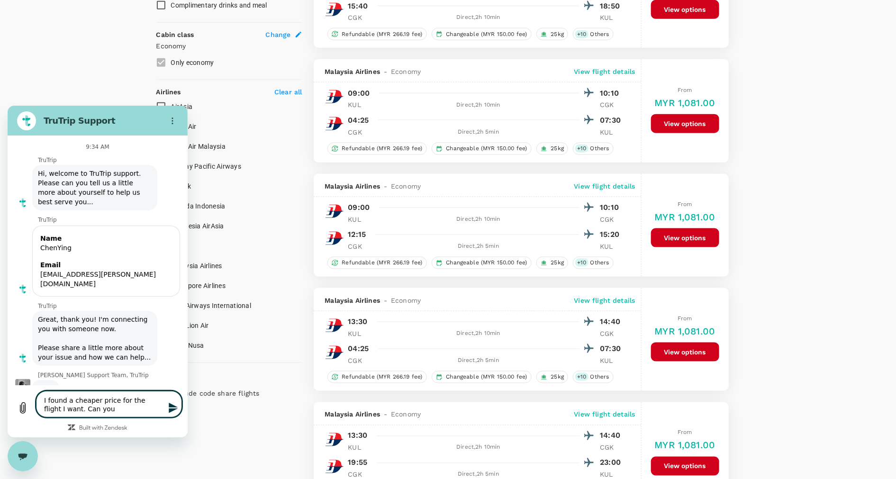
type textarea "I found a cheaper price for the flight I want. Can you"
type textarea "x"
type textarea "I found a cheaper price for the flight I want. Can you p"
type textarea "x"
type textarea "I found a cheaper price for the flight I want. Can you pr"
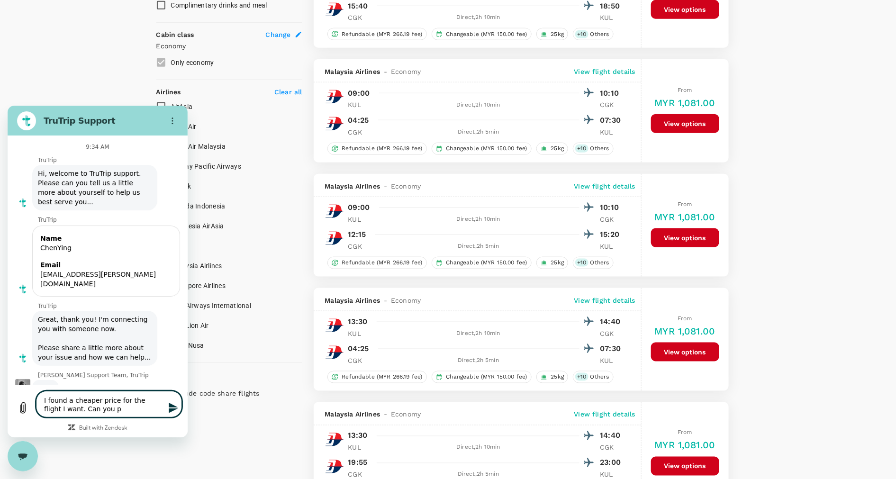
type textarea "x"
type textarea "I found a cheaper price for the flight I want. Can you pri"
type textarea "x"
type textarea "I found a cheaper price for the flight I want. Can you pric"
type textarea "x"
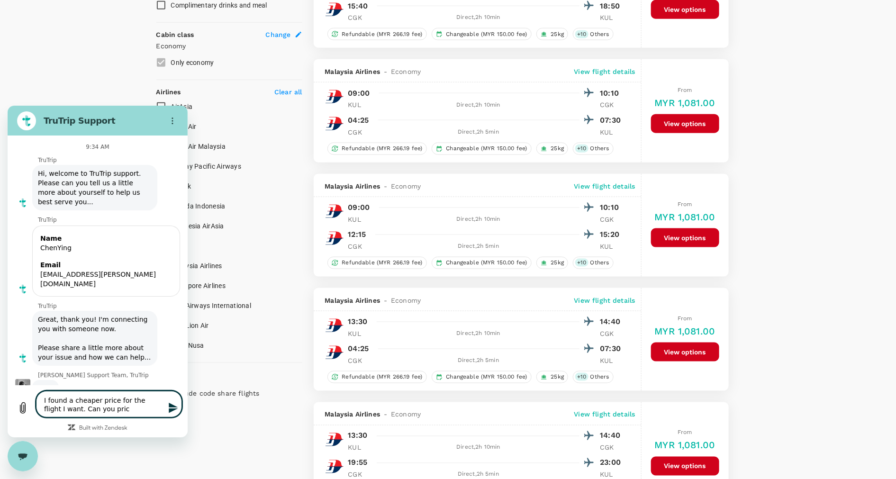
type textarea "I found a cheaper price for the flight I want. Can you price"
type textarea "x"
type textarea "I found a cheaper price for the flight I want. Can you price"
type textarea "x"
type textarea "I found a cheaper price for the flight I want. Can you price m"
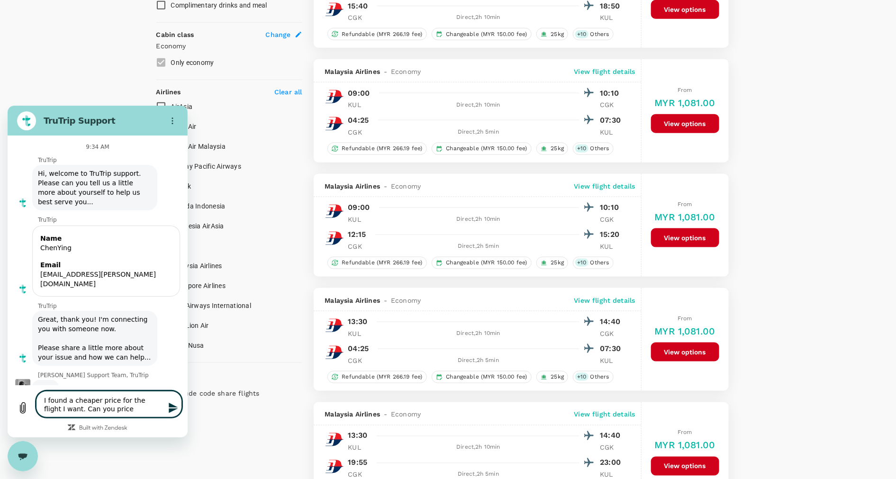
type textarea "x"
type textarea "I found a cheaper price for the flight I want. Can you price ma"
type textarea "x"
type textarea "I found a cheaper price for the flight I want. Can you price mat"
type textarea "x"
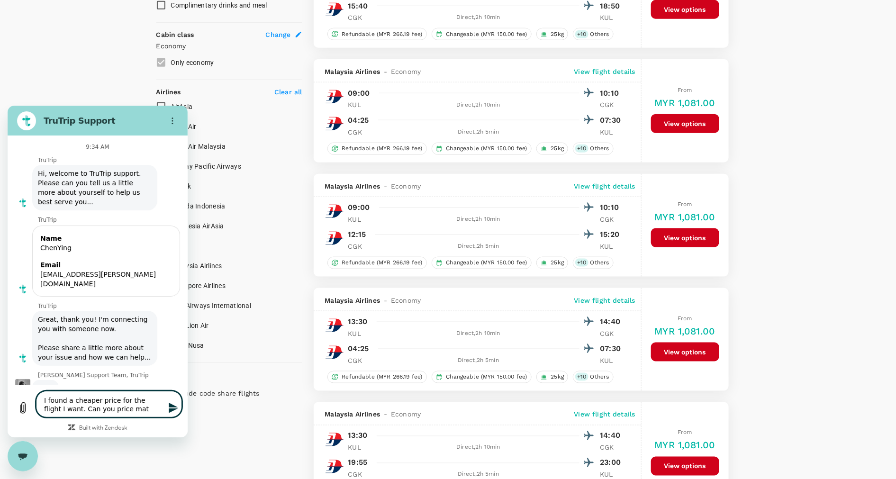
type textarea "I found a cheaper price for the flight I want. Can you price matc"
type textarea "x"
type textarea "I found a cheaper price for the flight I want. Can you price match"
type textarea "x"
type textarea "I found a cheaper price for the flight I want. Can you price match?"
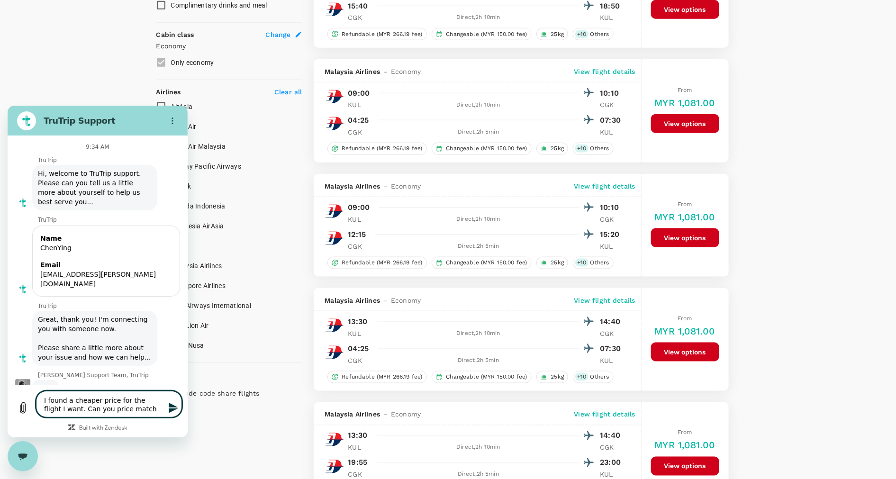
type textarea "x"
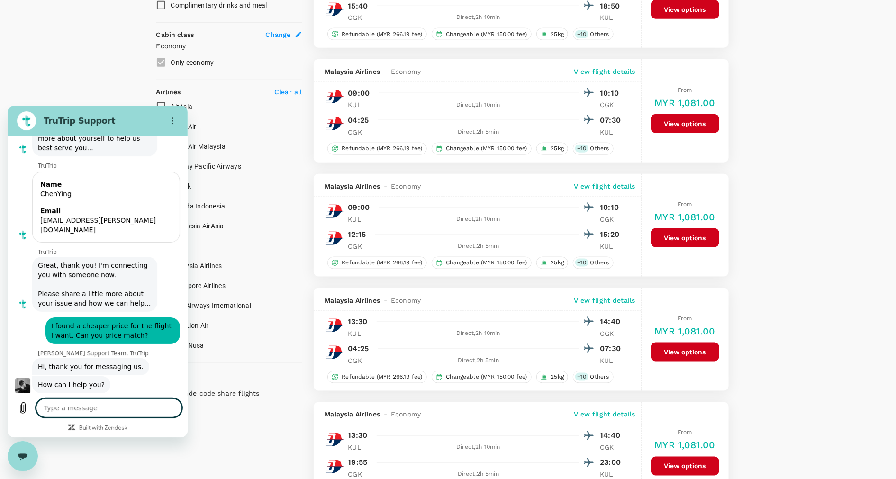
scroll to position [82, 0]
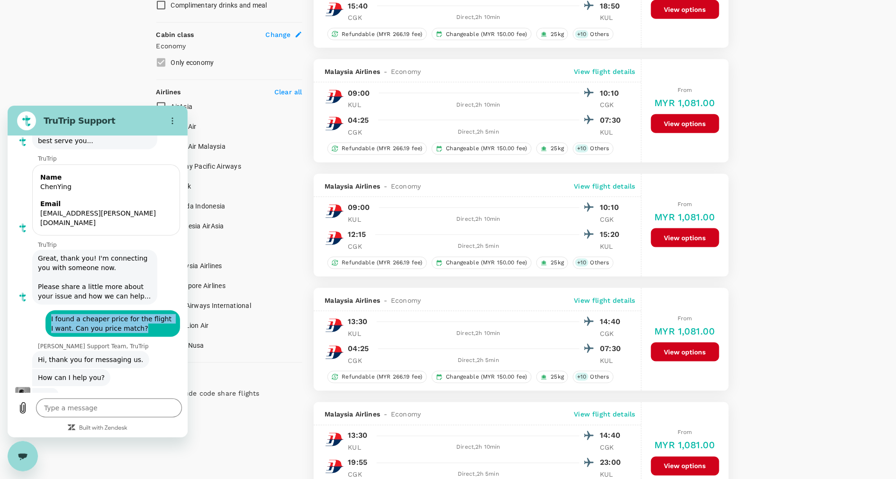
drag, startPoint x: 135, startPoint y: 322, endPoint x: 50, endPoint y: 307, distance: 86.3
click at [50, 310] on span "I found a cheaper price for the flight I want. Can you price match?" at bounding box center [112, 323] width 131 height 27
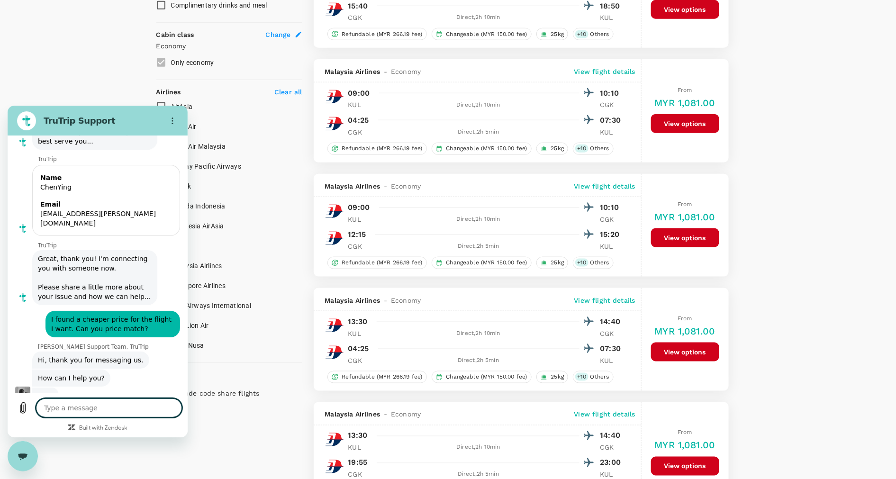
drag, startPoint x: 50, startPoint y: 307, endPoint x: 129, endPoint y: 406, distance: 127.1
click at [129, 406] on textarea at bounding box center [109, 407] width 146 height 19
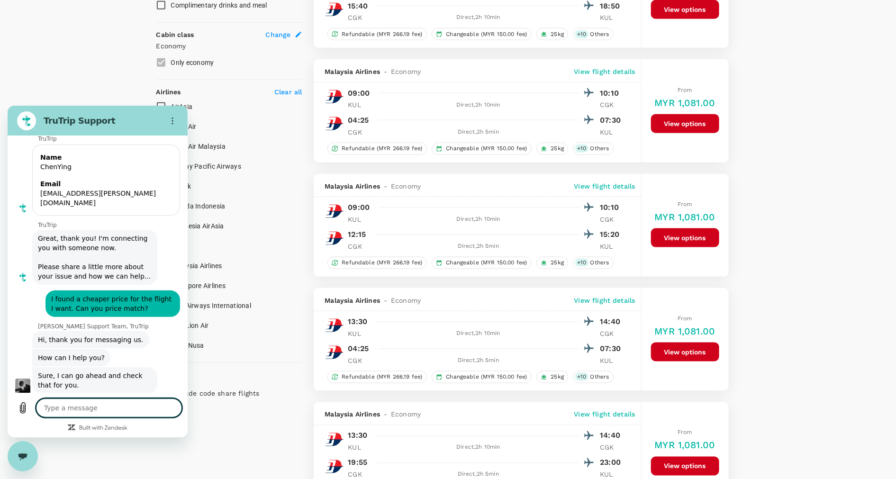
scroll to position [110, 0]
type textarea "x"
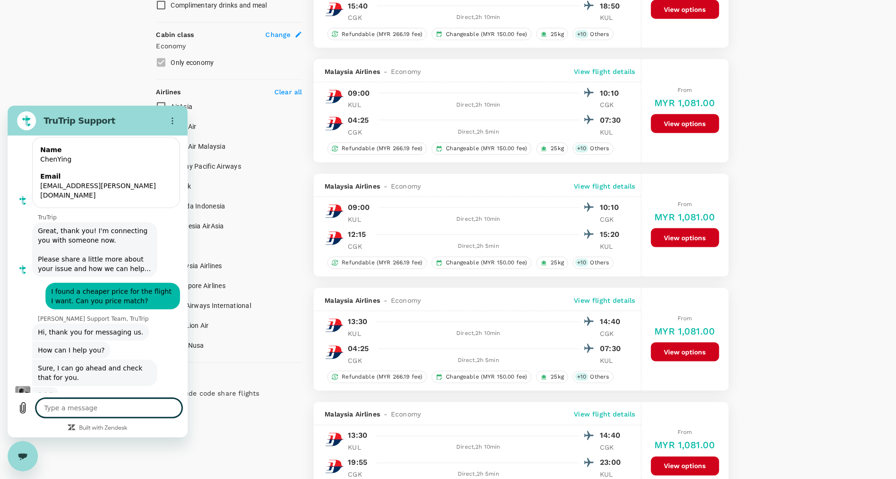
scroll to position [115, 0]
type textarea "F"
type textarea "x"
type textarea "Fl"
type textarea "x"
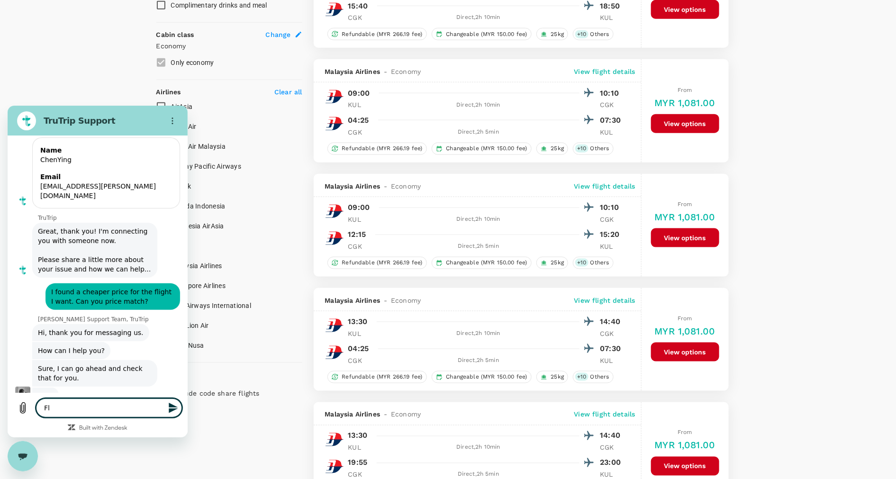
type textarea "Flu"
type textarea "x"
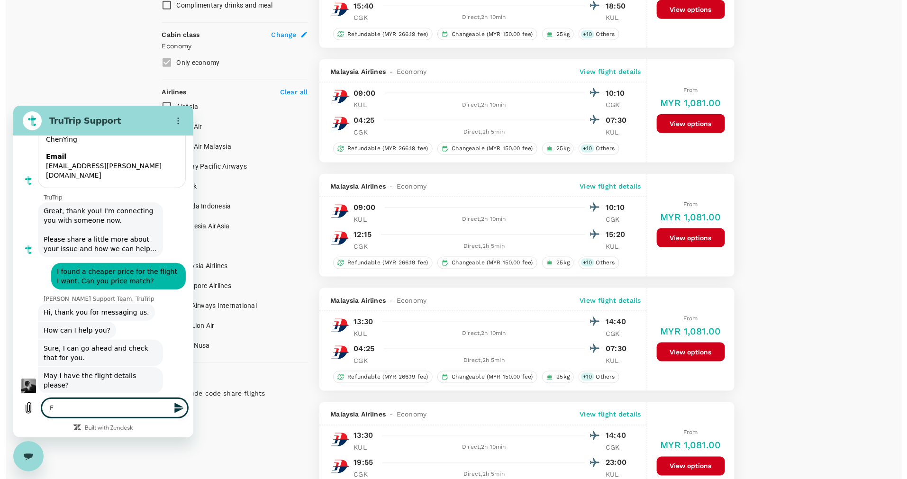
scroll to position [137, 0]
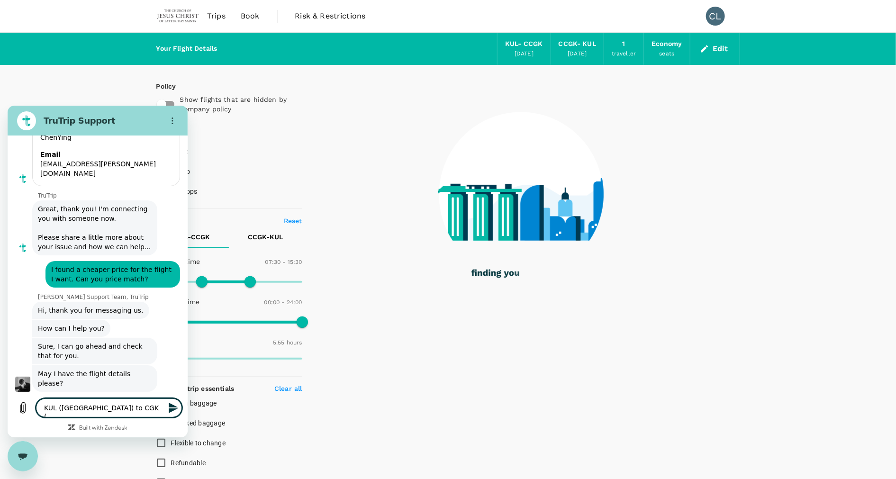
click at [137, 408] on textarea "KUL ([GEOGRAPHIC_DATA]) to CGK (" at bounding box center [109, 407] width 146 height 19
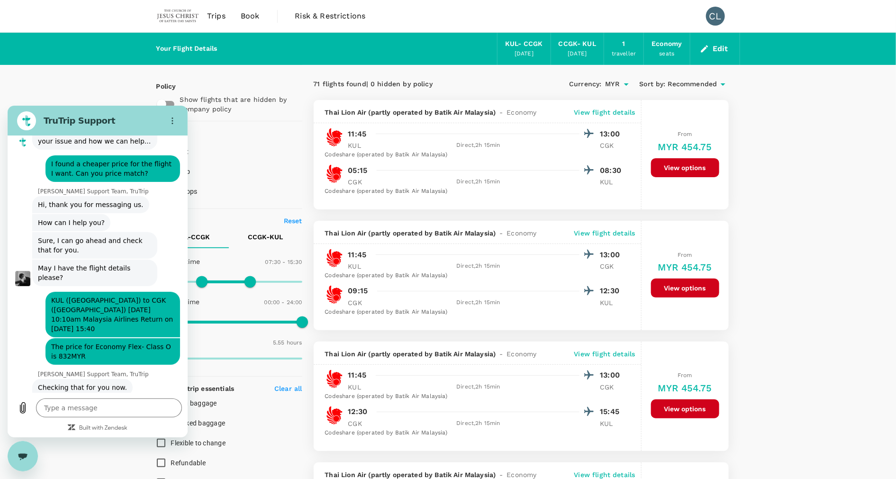
click at [293, 221] on p "Reset" at bounding box center [293, 220] width 18 height 9
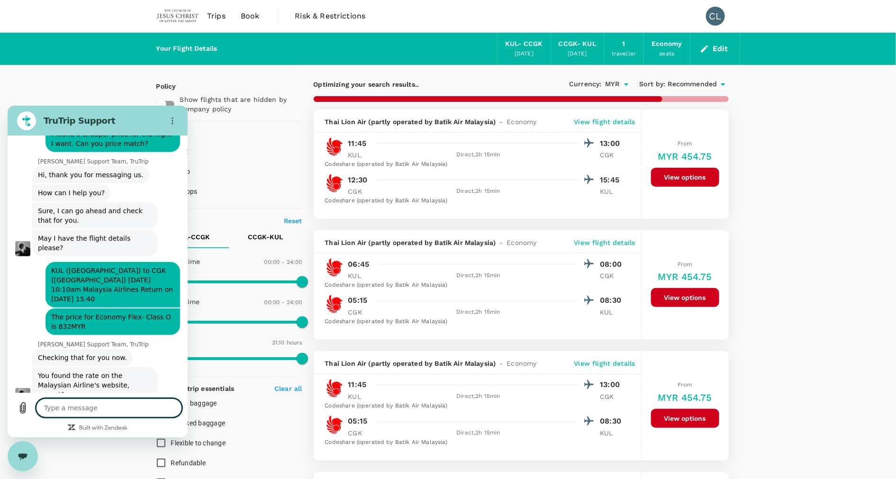
scroll to position [275, 0]
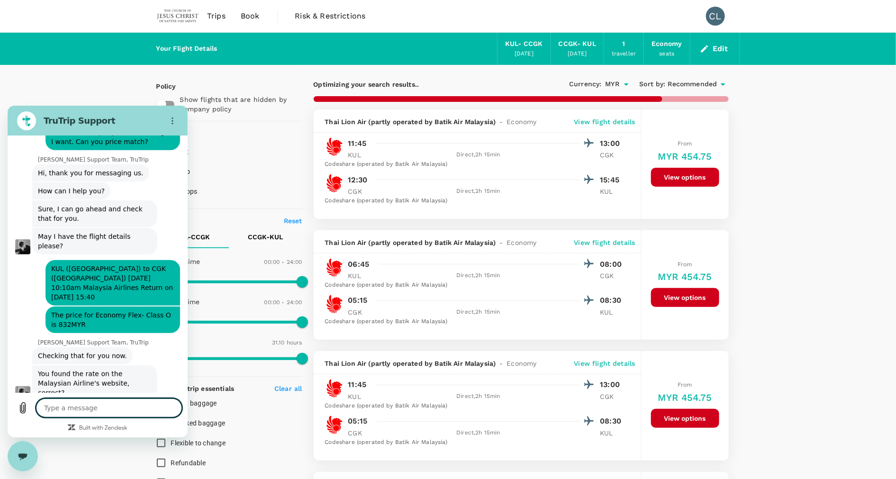
click at [77, 411] on textarea at bounding box center [109, 407] width 146 height 19
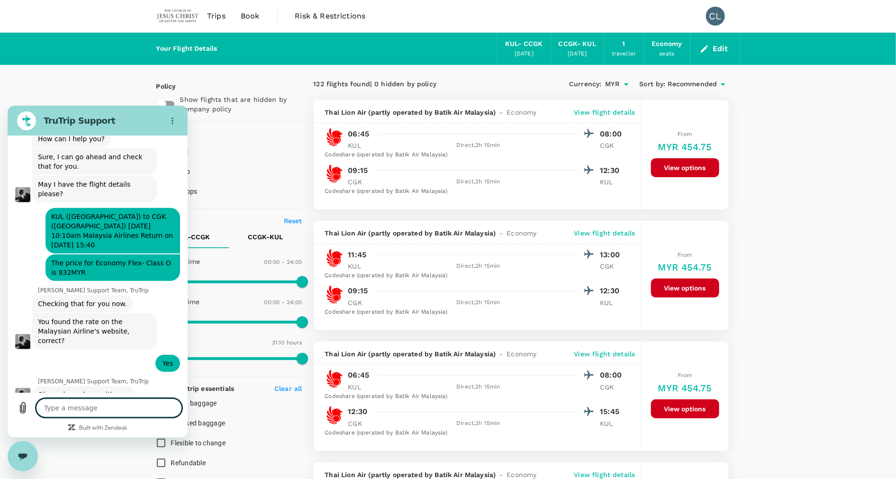
scroll to position [329, 0]
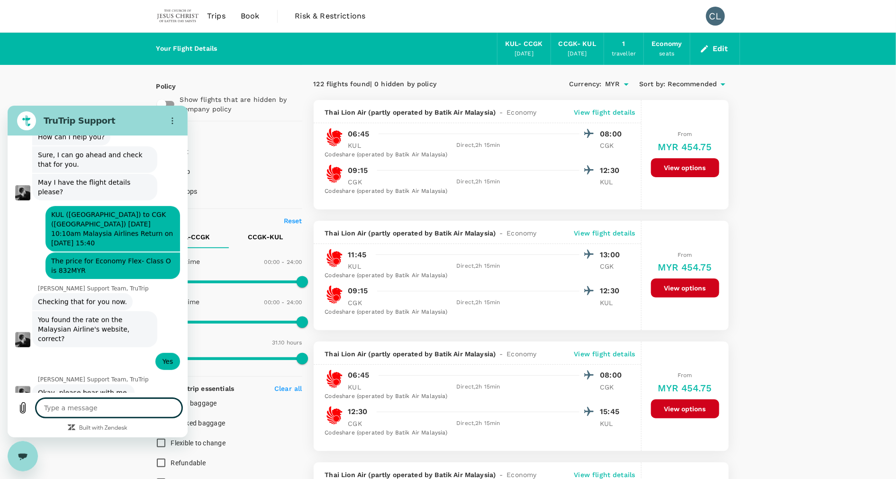
click at [101, 410] on textarea at bounding box center [109, 407] width 146 height 19
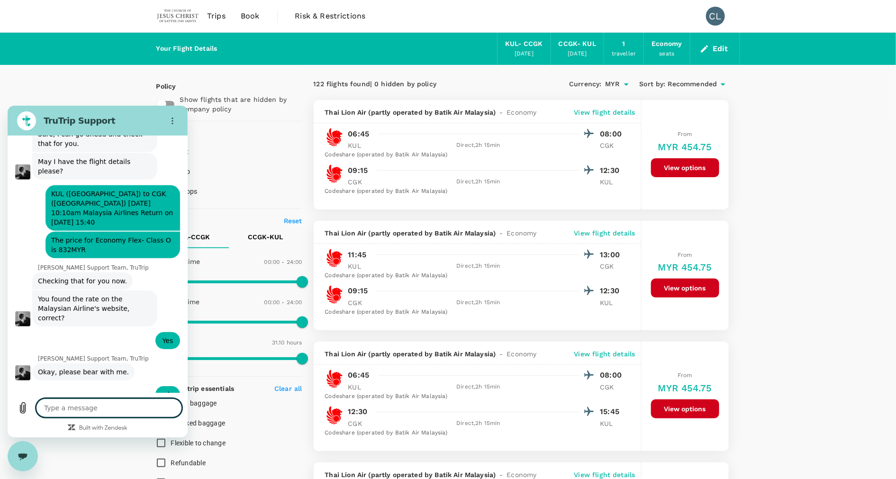
scroll to position [352, 0]
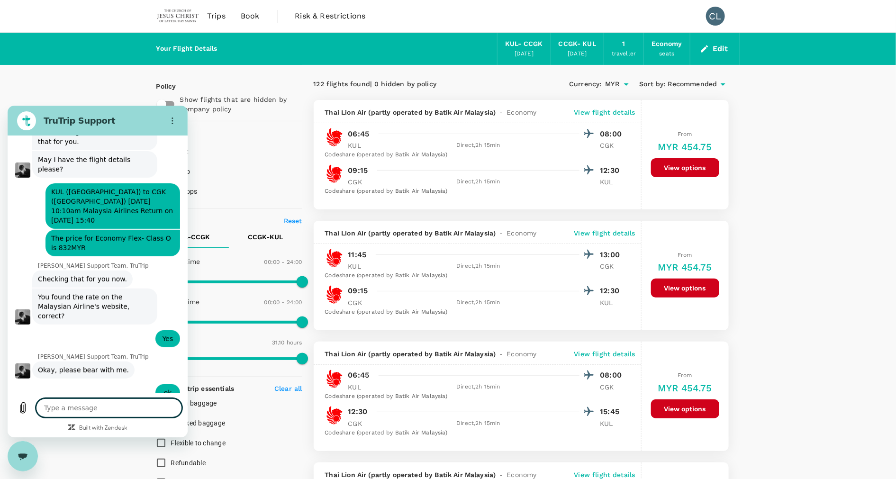
click at [136, 402] on textarea at bounding box center [109, 407] width 146 height 19
click at [85, 402] on div "Sent · 9:38 AM" at bounding box center [91, 406] width 167 height 8
click at [90, 415] on textarea at bounding box center [109, 407] width 146 height 19
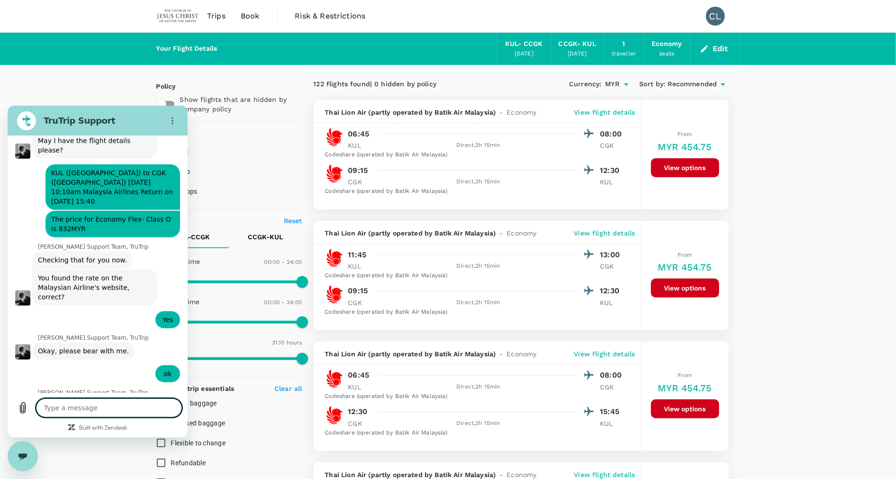
scroll to position [370, 0]
click at [112, 406] on textarea at bounding box center [109, 407] width 146 height 19
click at [128, 407] on textarea at bounding box center [109, 407] width 146 height 19
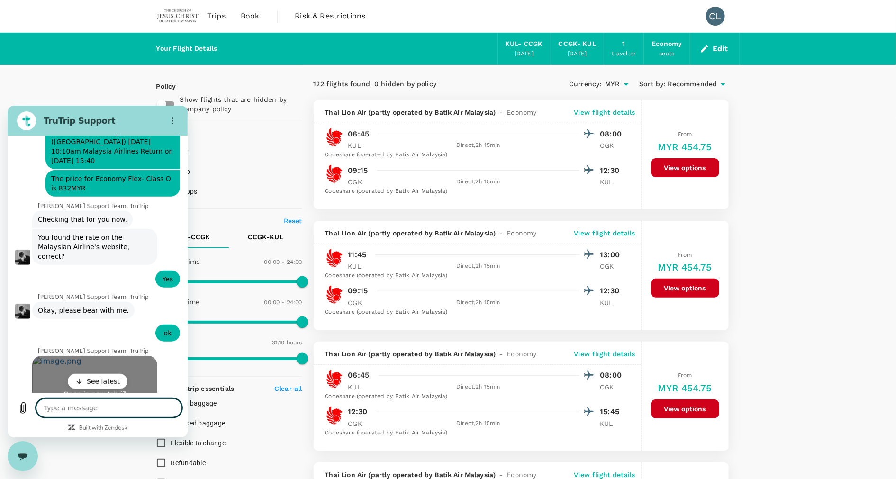
click at [87, 356] on link "Open in new tab" at bounding box center [94, 390] width 125 height 69
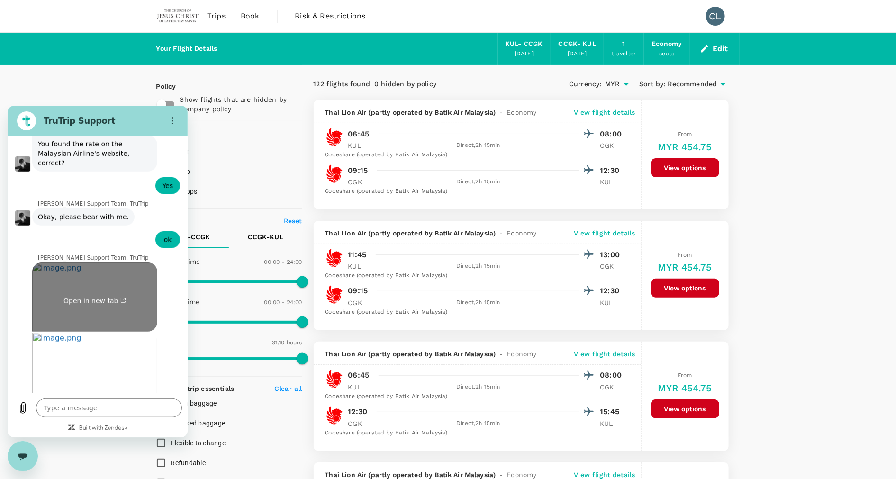
scroll to position [641, 0]
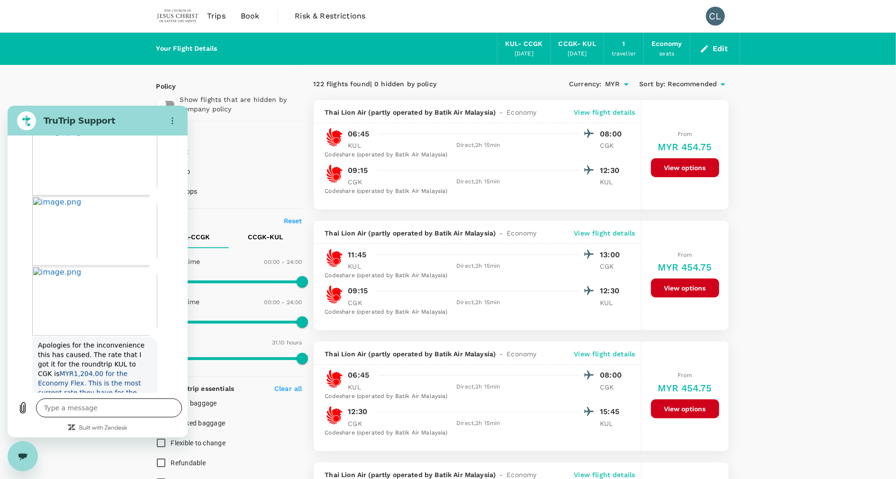
click at [128, 407] on textarea at bounding box center [109, 407] width 146 height 19
click at [127, 404] on textarea at bounding box center [109, 407] width 146 height 19
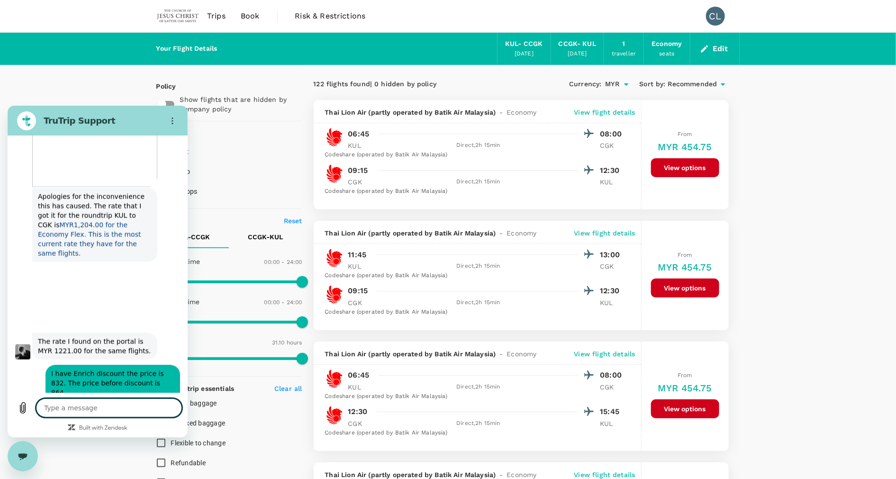
scroll to position [789, 0]
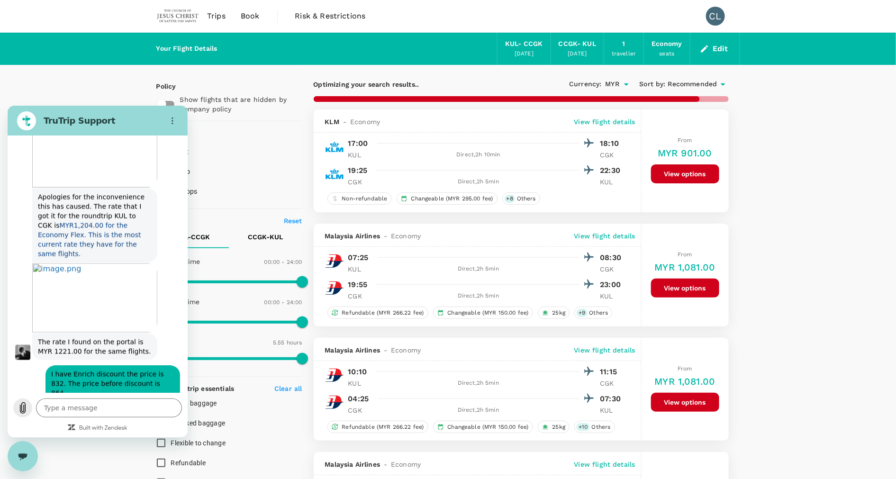
click at [23, 403] on icon "Upload file" at bounding box center [22, 407] width 11 height 11
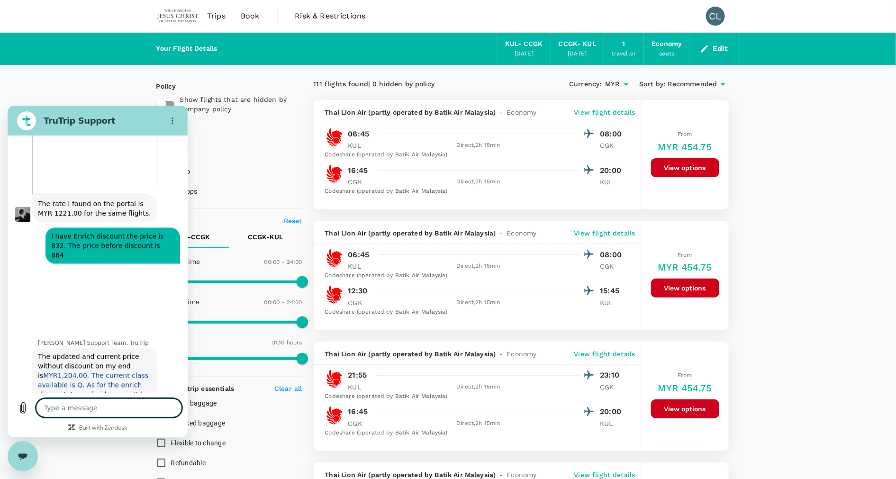
scroll to position [929, 0]
click at [159, 414] on textarea at bounding box center [109, 407] width 146 height 19
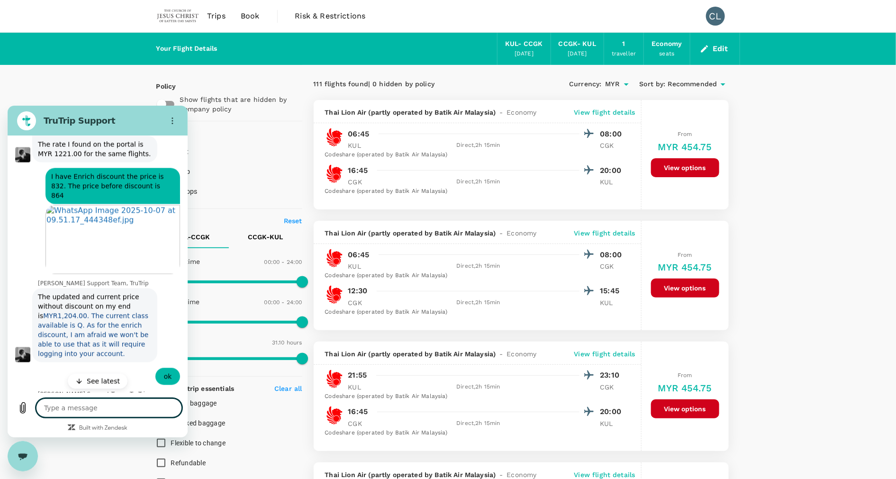
scroll to position [1030, 0]
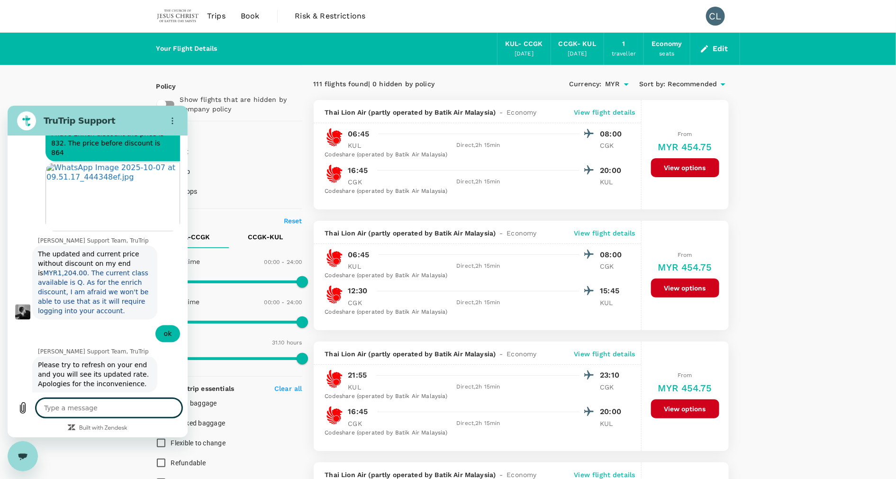
click at [64, 412] on textarea at bounding box center [109, 407] width 146 height 19
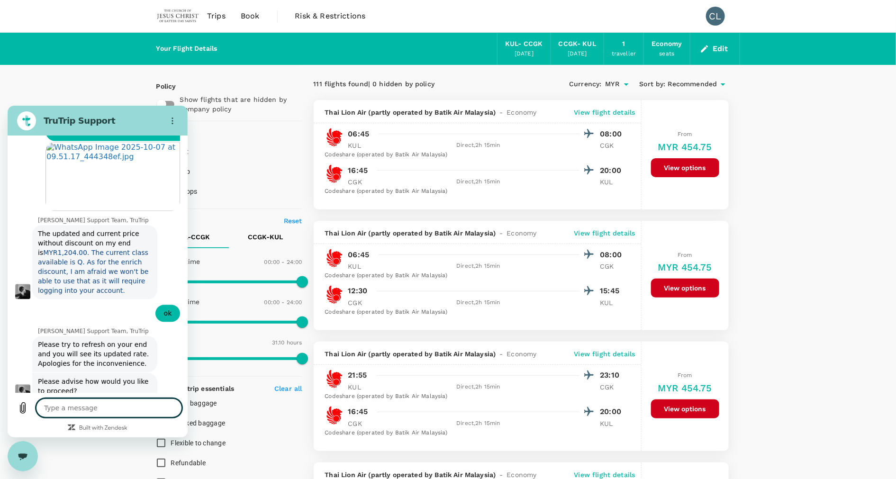
scroll to position [1052, 0]
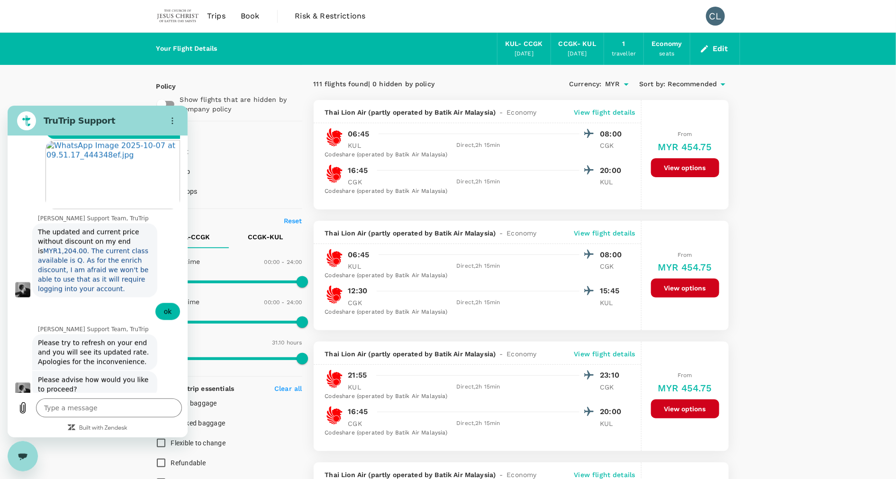
click at [21, 454] on icon "Close messaging window" at bounding box center [23, 456] width 10 height 6
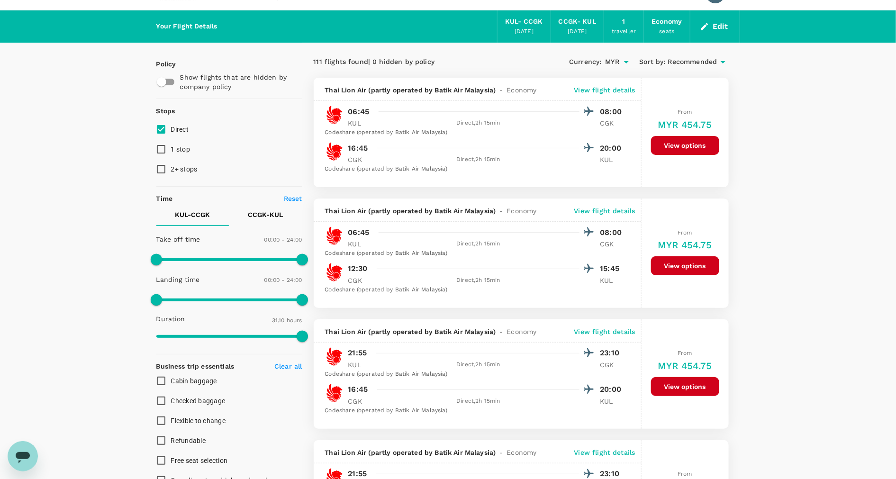
scroll to position [0, 0]
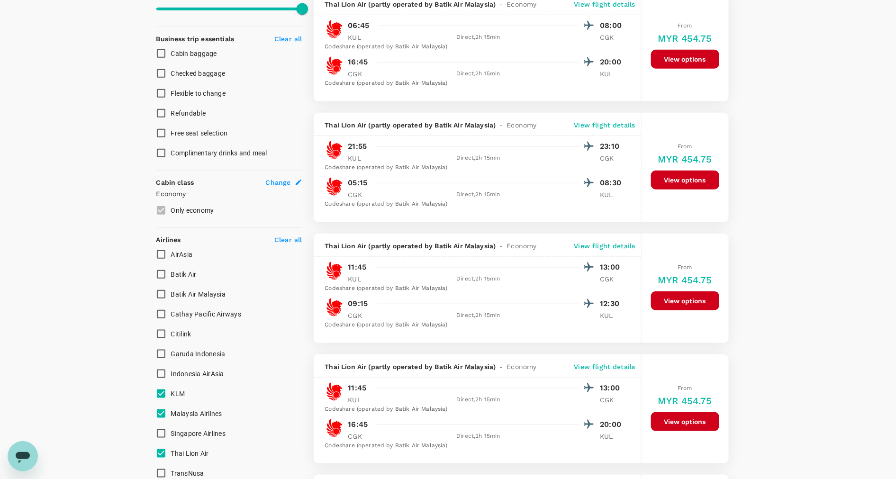
scroll to position [427, 0]
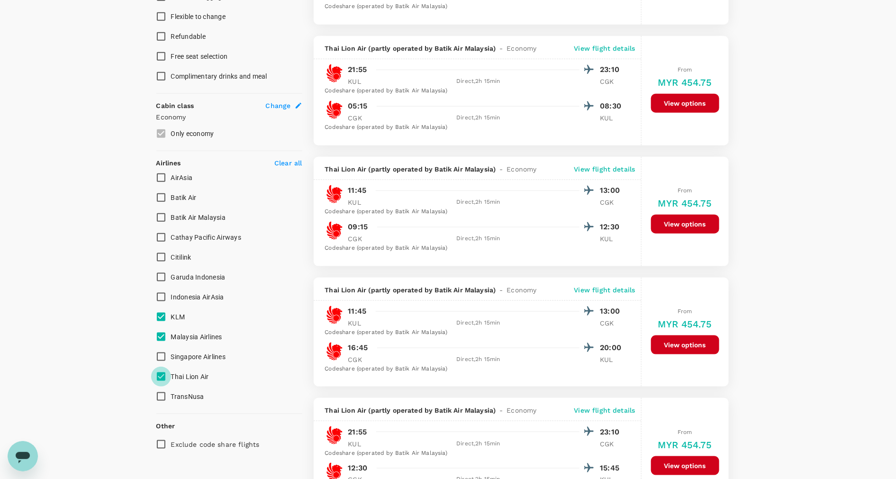
click at [163, 372] on input "Thai Lion Air" at bounding box center [161, 377] width 20 height 20
checkbox input "false"
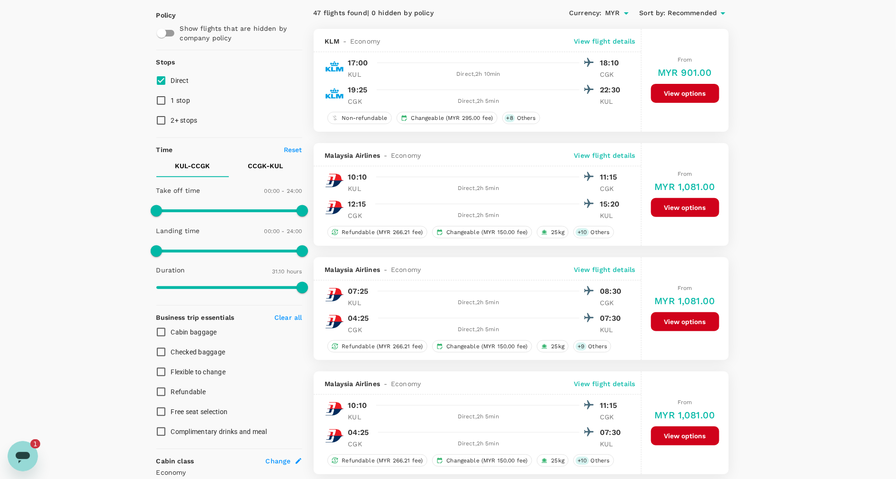
scroll to position [0, 0]
click at [665, 93] on button "View options" at bounding box center [685, 93] width 68 height 19
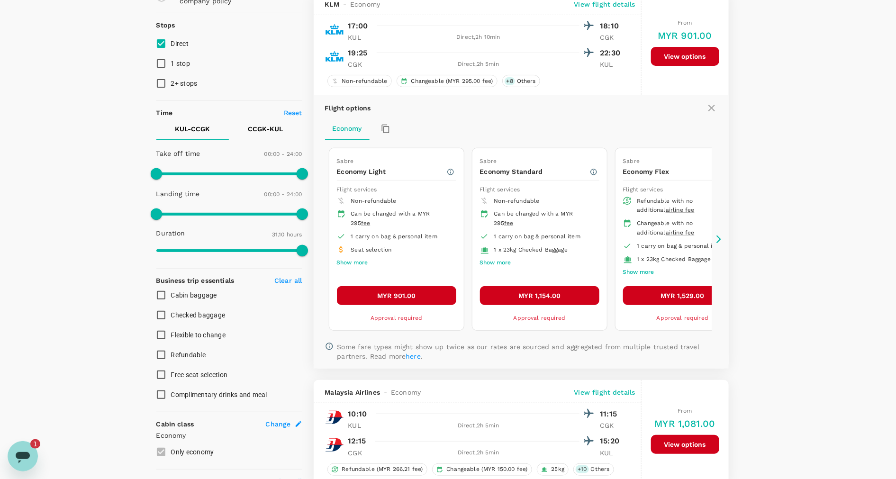
scroll to position [28, 0]
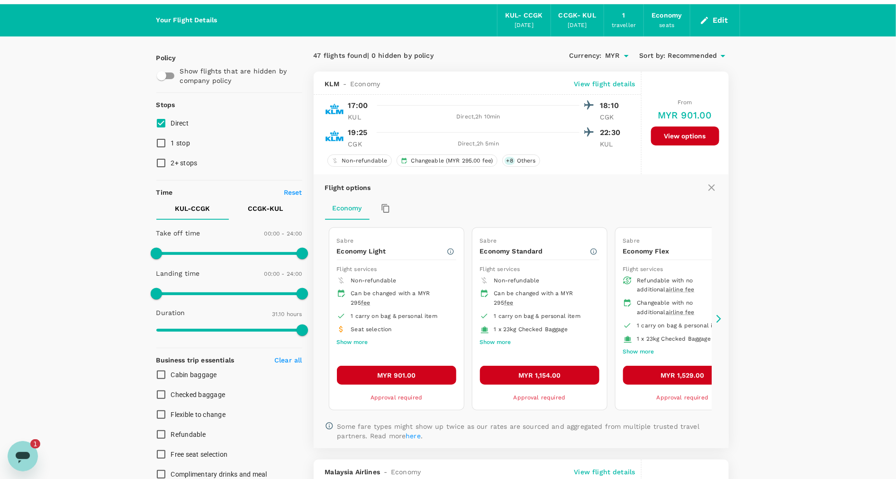
click at [283, 208] on button "CCGK - KUL" at bounding box center [265, 208] width 73 height 23
type input "480"
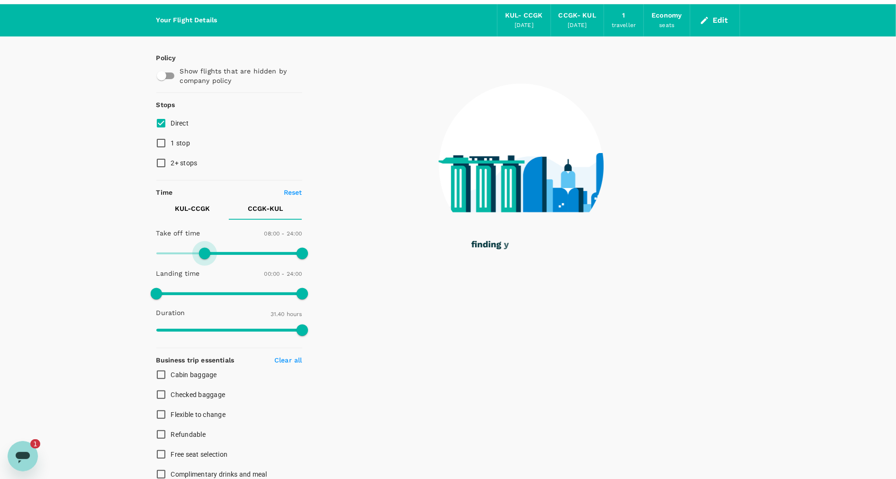
drag, startPoint x: 156, startPoint y: 246, endPoint x: 205, endPoint y: 255, distance: 49.2
click at [205, 255] on span at bounding box center [204, 253] width 11 height 11
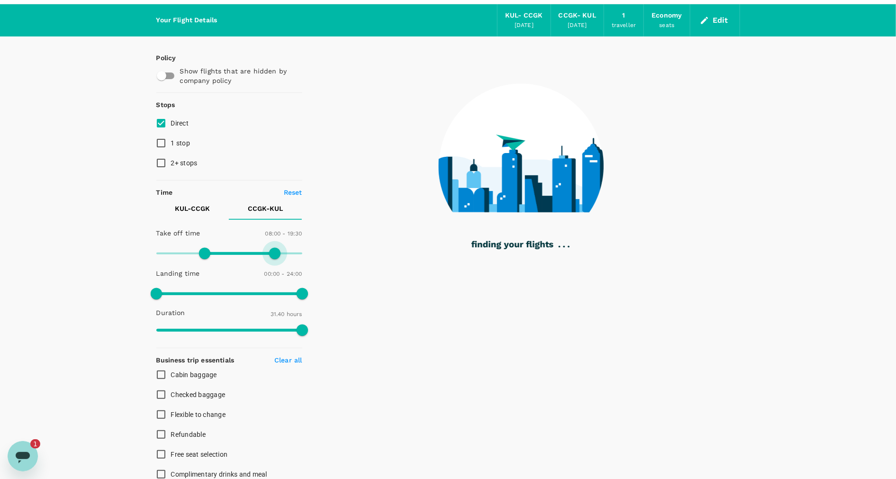
type input "1140"
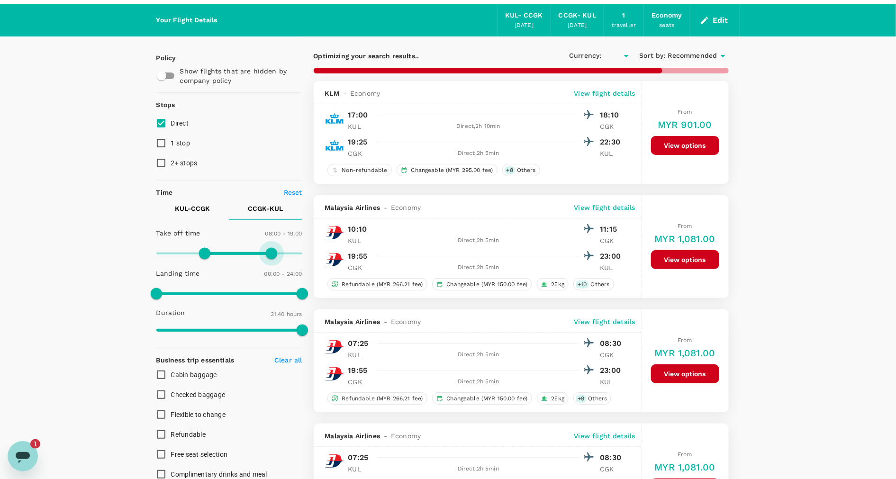
type input "MYR"
type input "960"
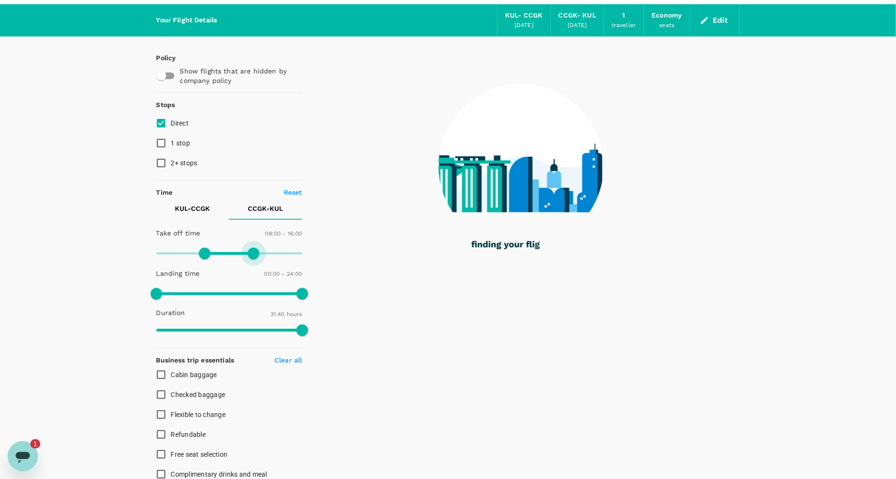
drag, startPoint x: 301, startPoint y: 249, endPoint x: 255, endPoint y: 272, distance: 51.1
click at [255, 272] on div "Take off time 08:00 - 16:00 Landing time 00:00 - 24:00 Duration 31.40 hours" at bounding box center [228, 282] width 150 height 117
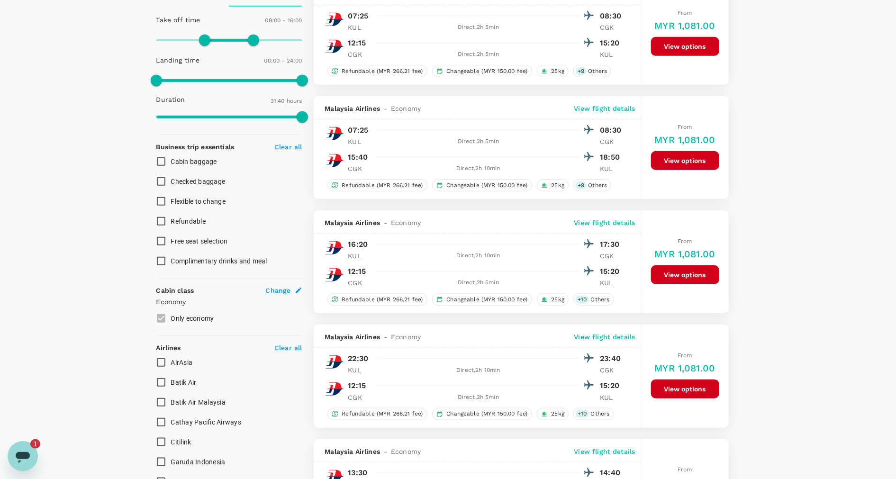
scroll to position [313, 0]
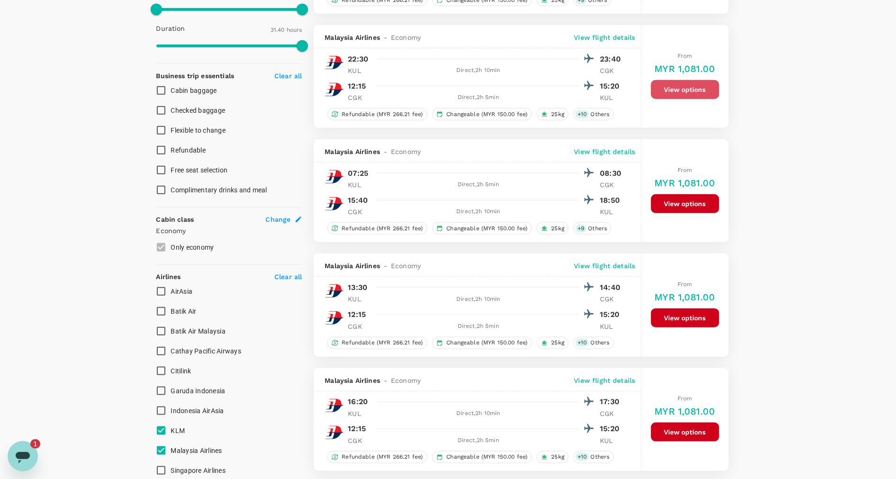
click at [698, 92] on button "View options" at bounding box center [685, 89] width 68 height 19
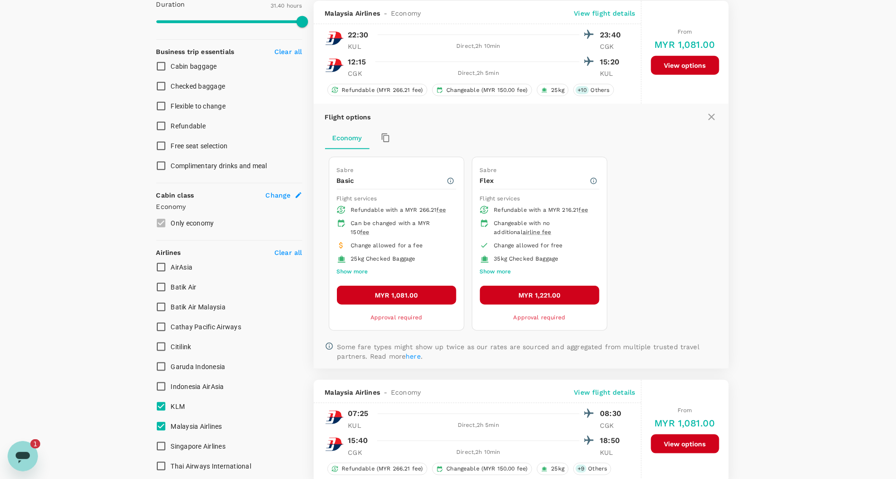
scroll to position [338, 0]
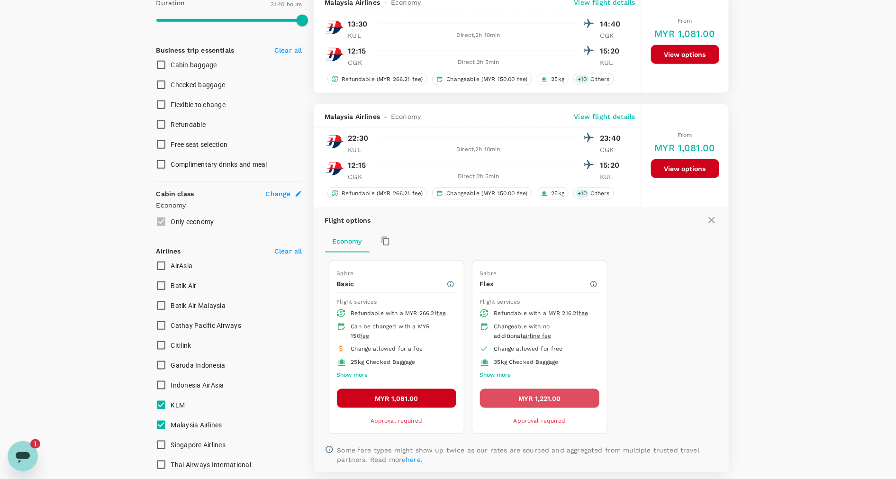
click at [567, 391] on button "MYR 1,221.00" at bounding box center [539, 398] width 119 height 19
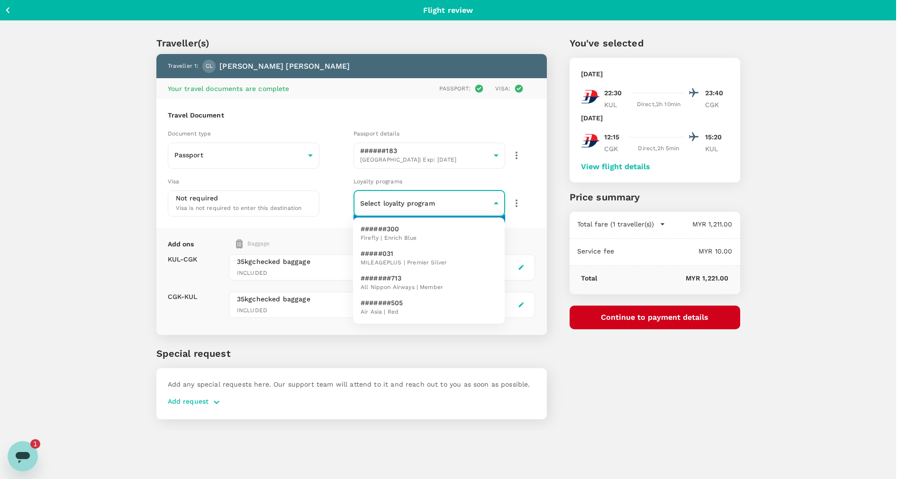
click at [469, 202] on body "Back to flight results Flight review Traveller(s) Traveller 1 : CL CHEN YING LE…" at bounding box center [453, 252] width 907 height 505
click at [467, 237] on li "######300 Firefly | Enrich Blue" at bounding box center [429, 233] width 152 height 25
type input "e55425bf-55a4-4650-976b-1fa294658114"
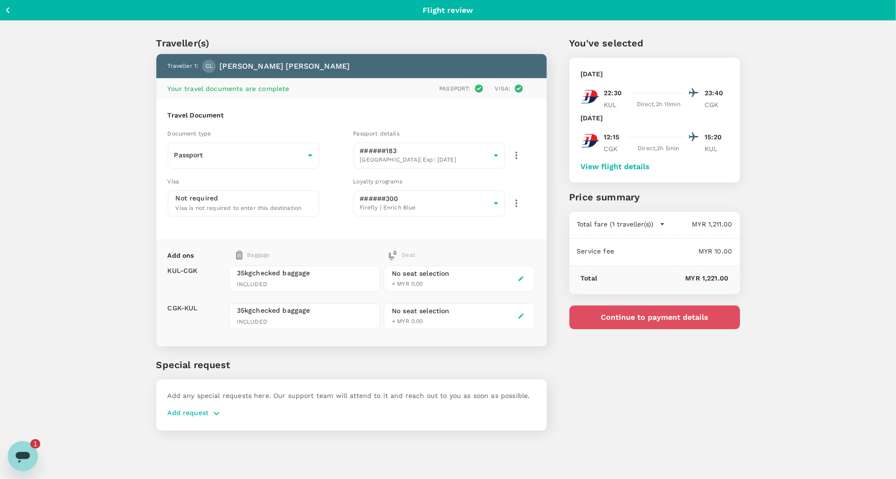
click at [642, 321] on button "Continue to payment details" at bounding box center [655, 318] width 171 height 24
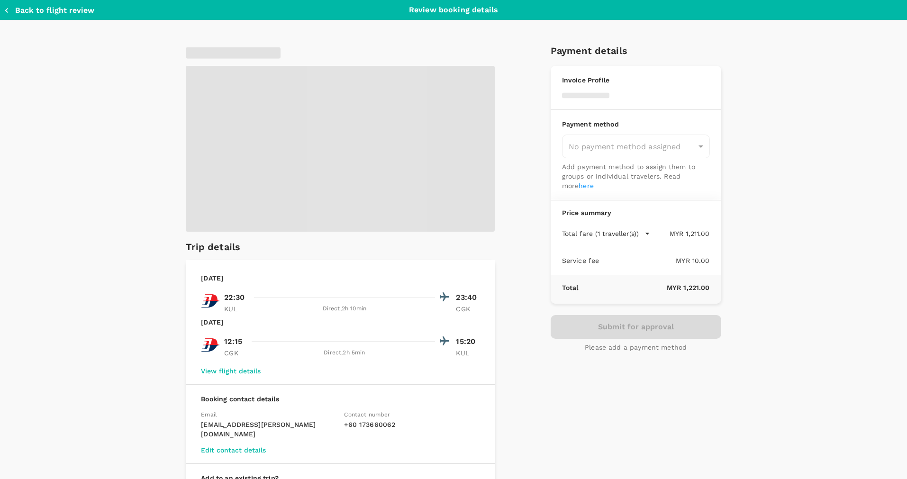
type input "9e413c01-3053-4ac4-b198-90c428e82aa7"
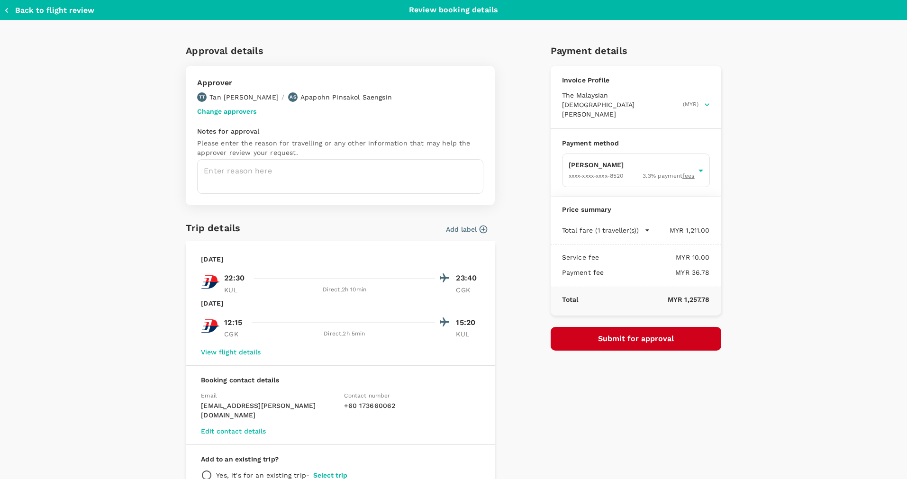
click at [232, 113] on button "Change approvers" at bounding box center [226, 112] width 59 height 8
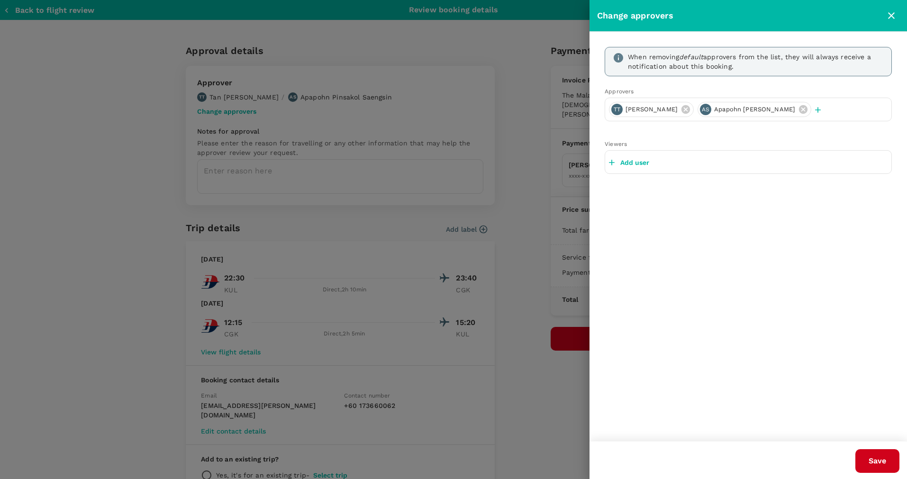
click at [682, 110] on icon at bounding box center [686, 109] width 9 height 9
click at [867, 464] on button "Save" at bounding box center [878, 461] width 44 height 24
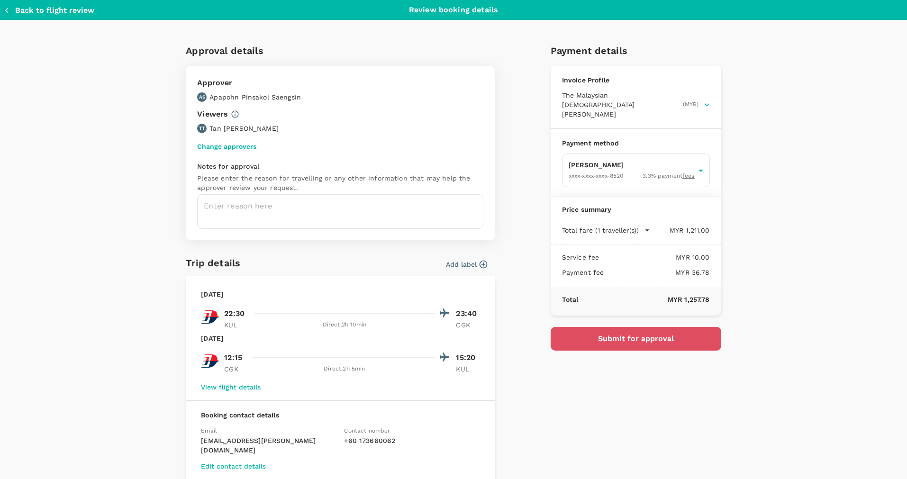
click at [678, 329] on button "Submit for approval" at bounding box center [636, 339] width 171 height 24
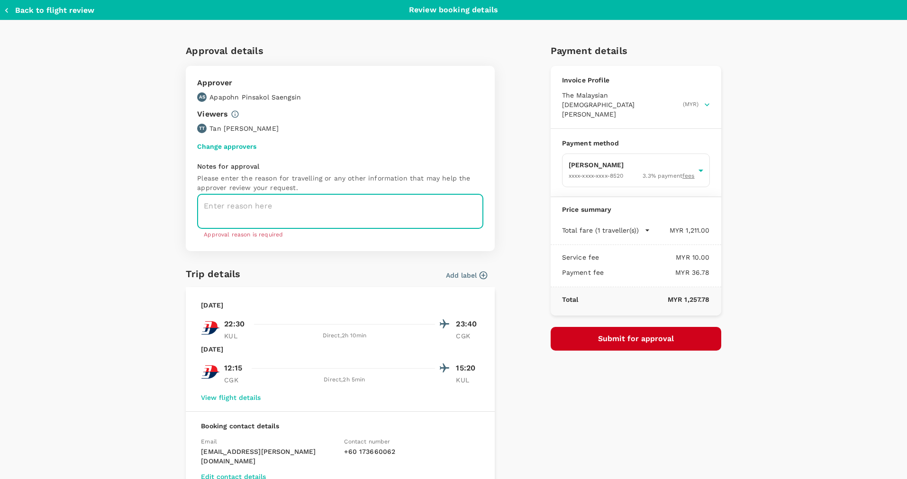
click at [448, 210] on textarea at bounding box center [340, 211] width 286 height 35
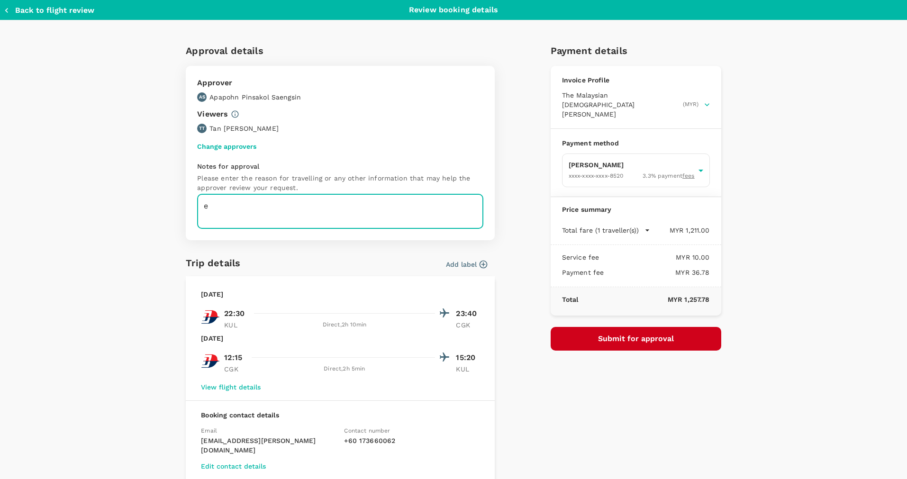
type textarea "e"
type textarea "WSR Seminar"
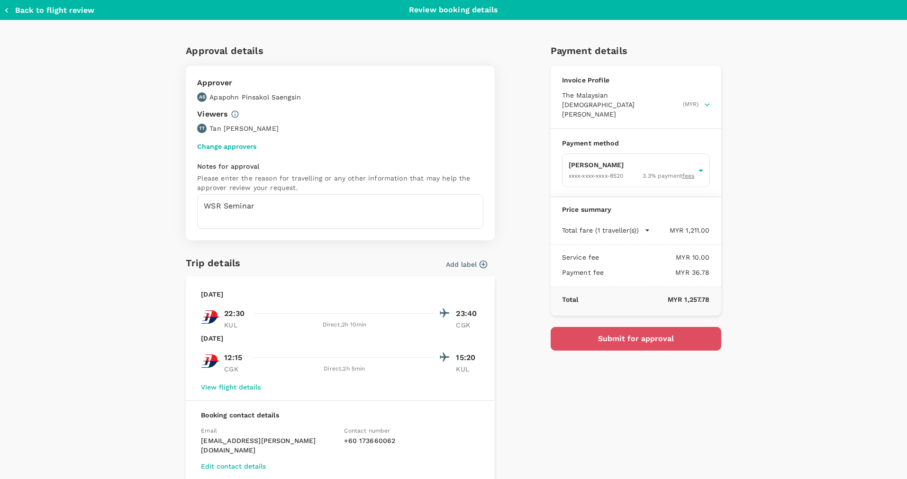
click at [681, 328] on button "Submit for approval" at bounding box center [636, 339] width 171 height 24
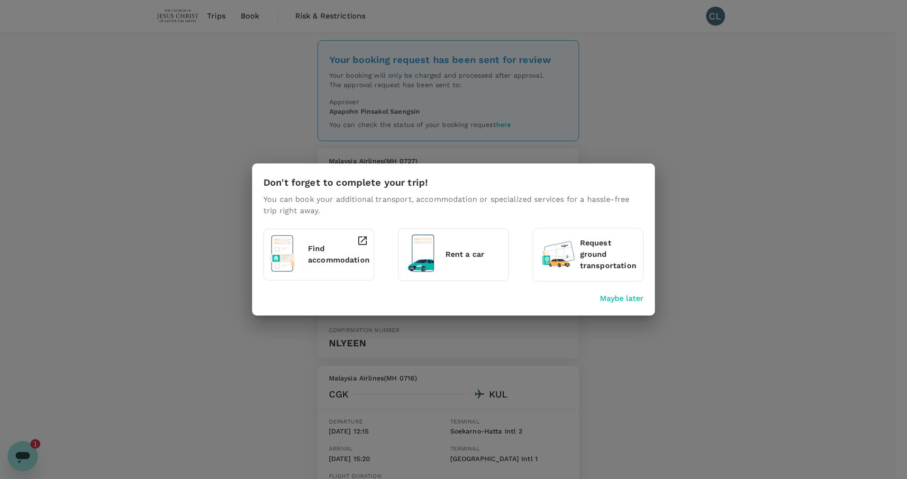
click at [722, 152] on div "Don't forget to complete your trip! You can book your additional transport, acc…" at bounding box center [453, 239] width 907 height 479
click at [620, 296] on p "Maybe later" at bounding box center [622, 298] width 44 height 11
